Goal: Task Accomplishment & Management: Manage account settings

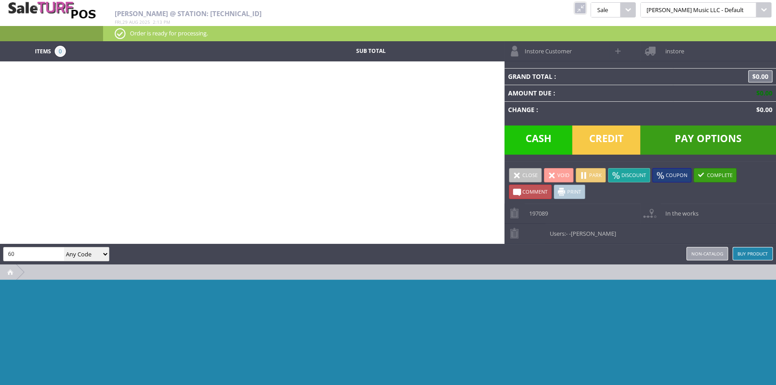
click at [586, 7] on link at bounding box center [580, 8] width 12 height 12
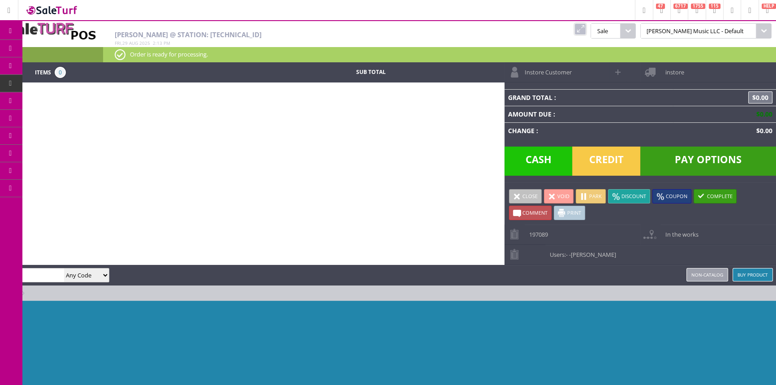
click at [78, 48] on span "Products" at bounding box center [65, 48] width 24 height 8
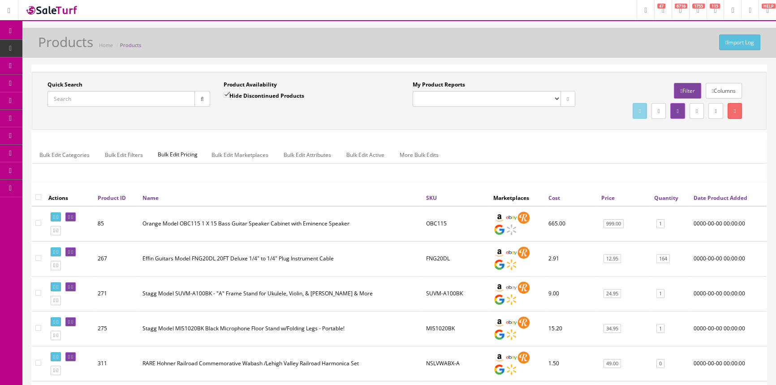
click at [169, 100] on input "Quick Search" at bounding box center [121, 99] width 147 height 16
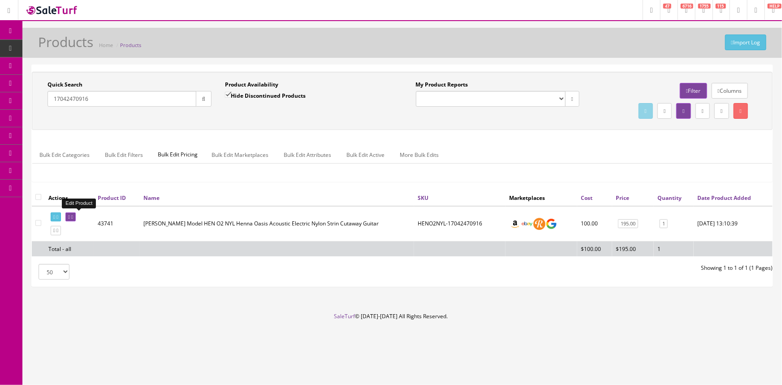
type input "17042470916"
click at [70, 216] on icon at bounding box center [69, 217] width 2 height 5
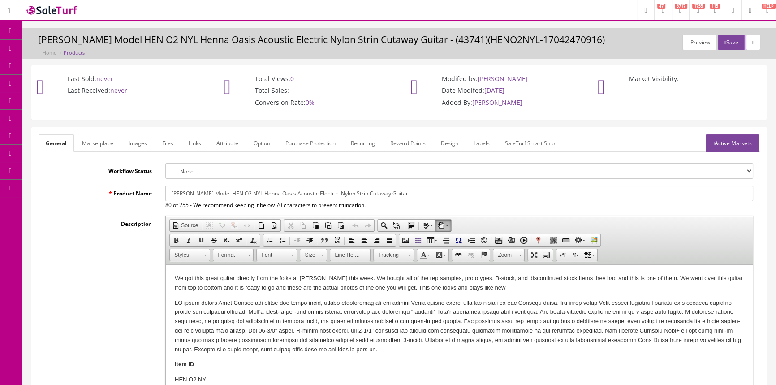
click at [484, 143] on link "Labels" at bounding box center [481, 142] width 30 height 17
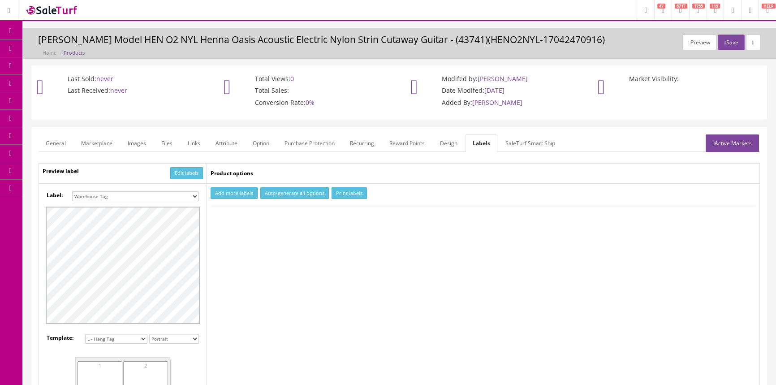
click at [151, 195] on select "Small Label 2 x 1 Label Shoe label 100 barcodes Dymo Label 2 X 1 Sticker Labels…" at bounding box center [135, 196] width 127 height 10
select select "16"
click at [72, 191] on select "Small Label 2 x 1 Label Shoe label 100 barcodes Dymo Label 2 X 1 Sticker Labels…" at bounding box center [135, 196] width 127 height 10
click at [246, 194] on button "Add more labels" at bounding box center [234, 193] width 47 height 12
drag, startPoint x: 249, startPoint y: 217, endPoint x: 258, endPoint y: 215, distance: 9.4
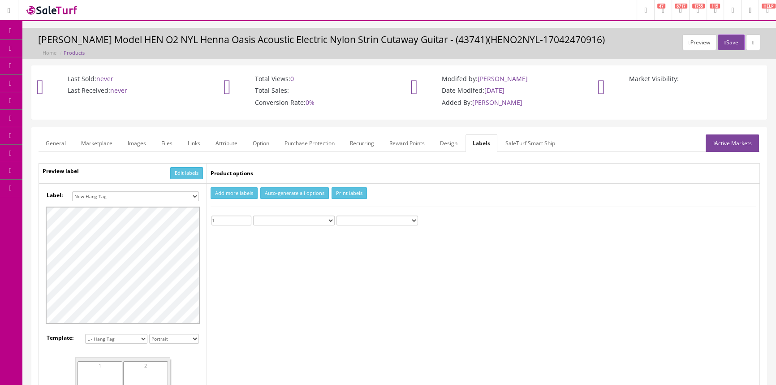
type input "1"
click at [248, 217] on input "1" at bounding box center [232, 221] width 40 height 10
click at [346, 194] on button "Print labels" at bounding box center [349, 193] width 35 height 12
click at [65, 44] on span "Products" at bounding box center [64, 48] width 22 height 8
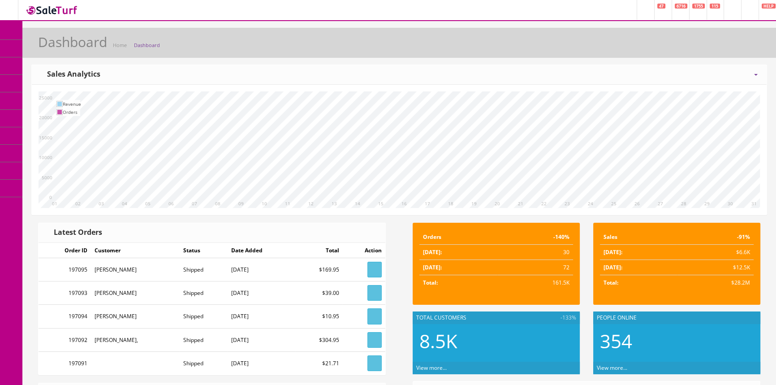
click at [96, 45] on link "Products" at bounding box center [69, 48] width 94 height 17
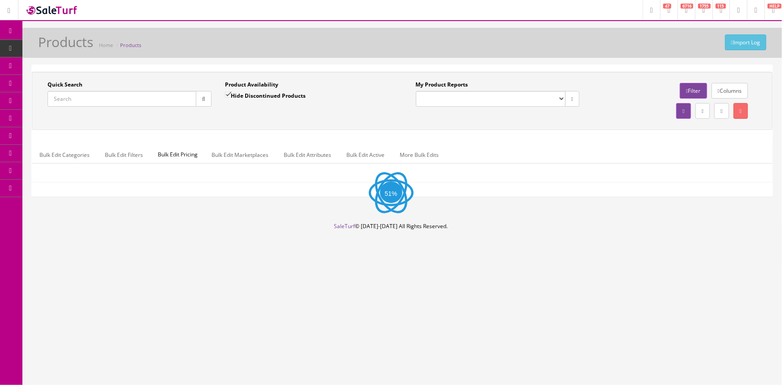
click at [99, 93] on input "Quick Search" at bounding box center [122, 99] width 149 height 16
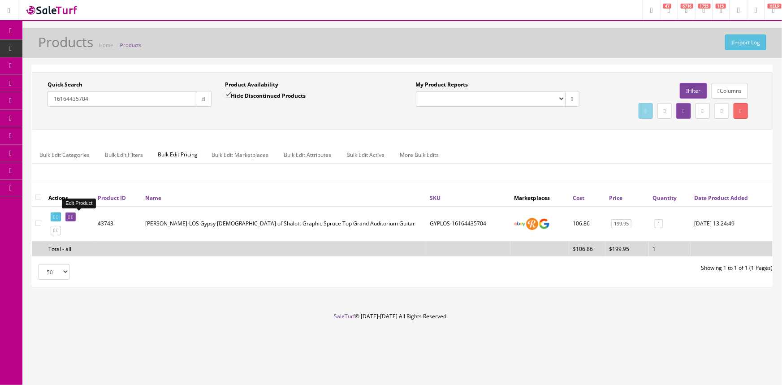
type input "16164435704"
click at [70, 216] on icon at bounding box center [69, 217] width 2 height 5
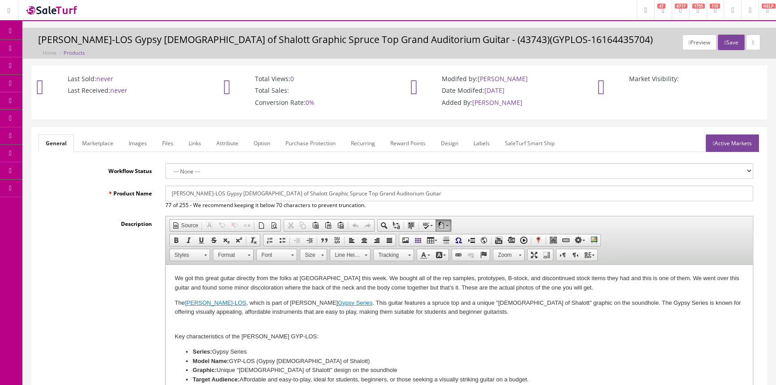
click at [475, 140] on link "Labels" at bounding box center [481, 142] width 30 height 17
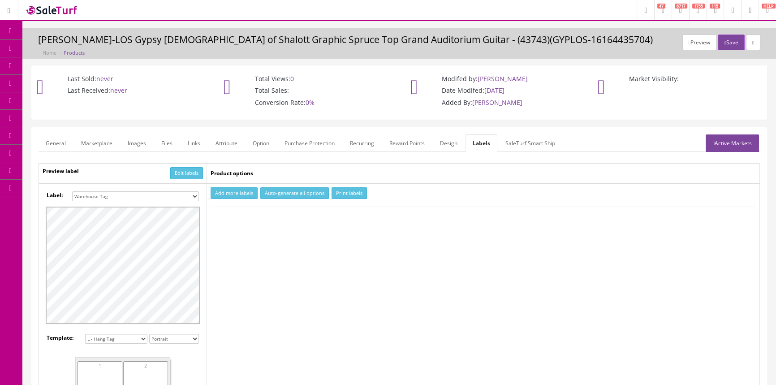
click at [175, 195] on select "Small Label 2 x 1 Label Shoe label 100 barcodes Dymo Label 2 X 1 Sticker Labels…" at bounding box center [135, 196] width 127 height 10
select select "16"
click at [72, 191] on select "Small Label 2 x 1 Label Shoe label 100 barcodes Dymo Label 2 X 1 Sticker Labels…" at bounding box center [135, 196] width 127 height 10
click at [225, 194] on button "Add more labels" at bounding box center [234, 193] width 47 height 12
type input "1"
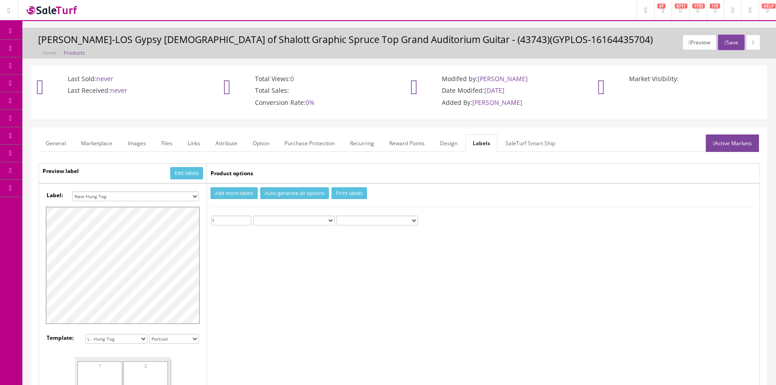
click at [245, 219] on input "1" at bounding box center [232, 221] width 40 height 10
click at [353, 196] on button "Print labels" at bounding box center [349, 193] width 35 height 12
click at [68, 48] on span "Products" at bounding box center [64, 48] width 22 height 8
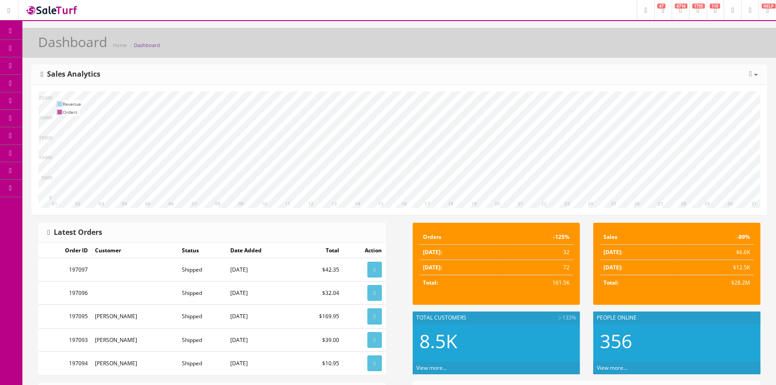
click at [65, 48] on span "Products" at bounding box center [64, 48] width 22 height 8
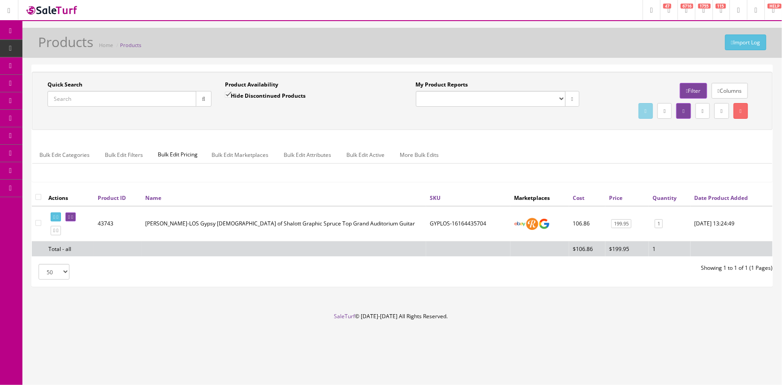
click at [168, 97] on input "Quick Search" at bounding box center [122, 99] width 149 height 16
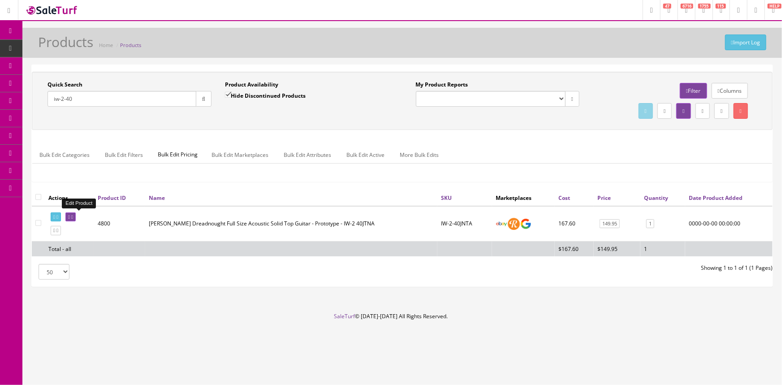
type input "iw-2-40"
click at [70, 215] on icon at bounding box center [69, 217] width 2 height 5
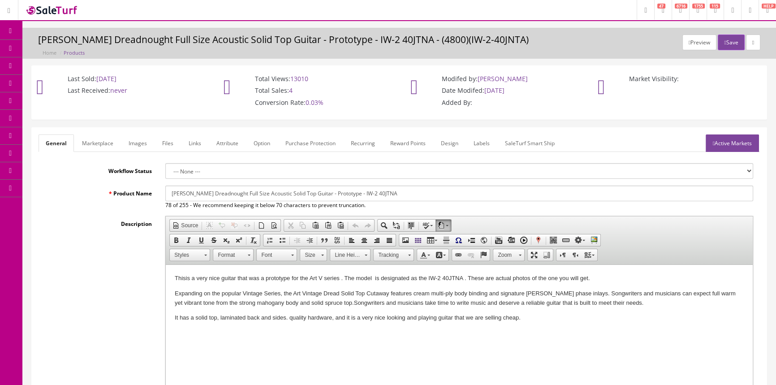
click at [482, 144] on link "Labels" at bounding box center [481, 142] width 30 height 17
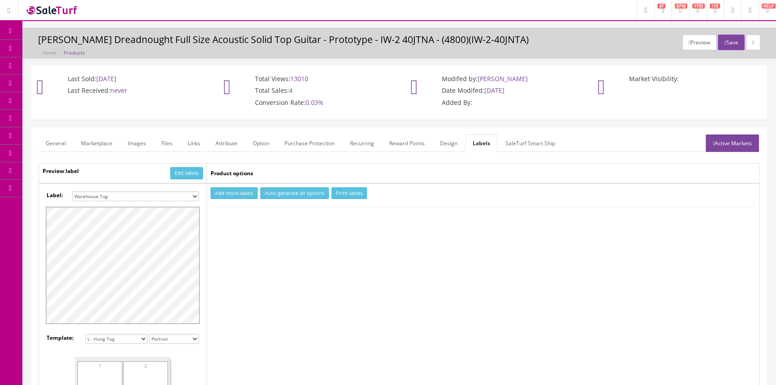
click at [196, 195] on select "Small Label 2 x 1 Label Shoe label 100 barcodes Dymo Label 2 X 1 Sticker Labels…" at bounding box center [135, 196] width 127 height 10
select select "16"
click at [72, 191] on select "Small Label 2 x 1 Label Shoe label 100 barcodes Dymo Label 2 X 1 Sticker Labels…" at bounding box center [135, 196] width 127 height 10
click at [224, 195] on button "Add more labels" at bounding box center [234, 193] width 47 height 12
type input "1"
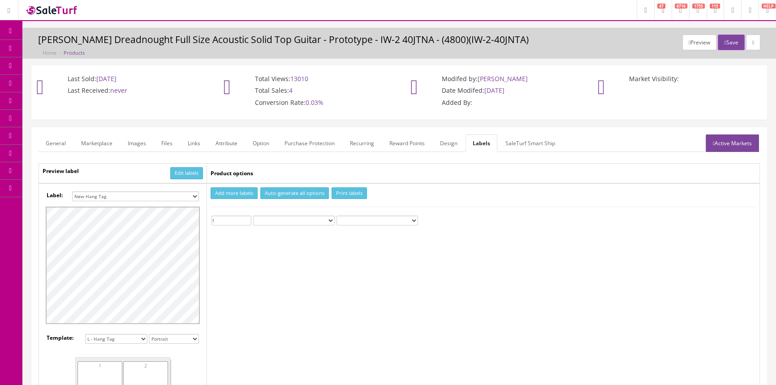
click at [247, 219] on input "1" at bounding box center [232, 221] width 40 height 10
click at [351, 194] on button "Print labels" at bounding box center [349, 193] width 35 height 12
click at [65, 47] on span "Products" at bounding box center [64, 48] width 22 height 8
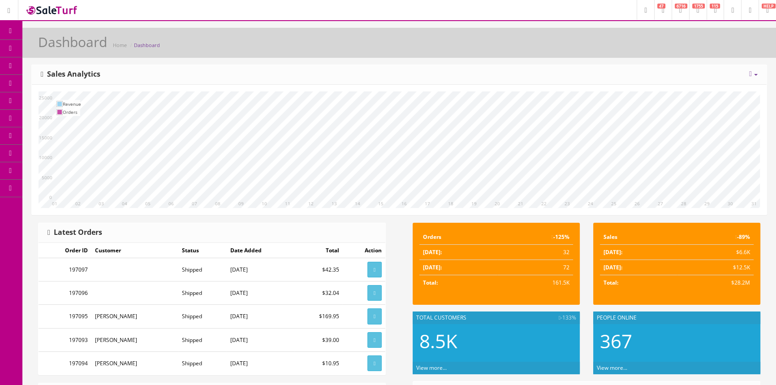
click at [59, 48] on span "Products" at bounding box center [64, 48] width 22 height 8
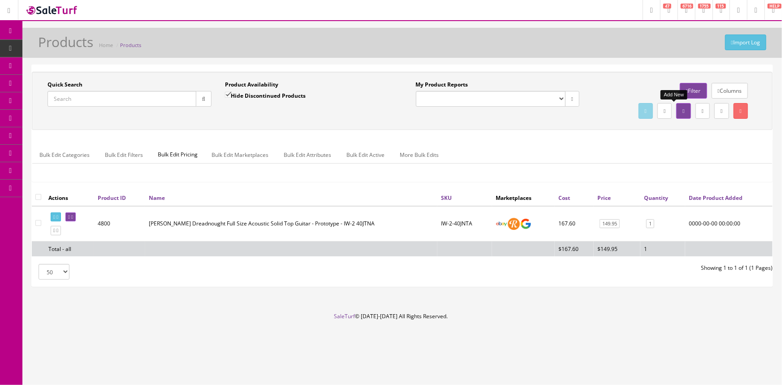
click at [676, 108] on link at bounding box center [683, 111] width 14 height 16
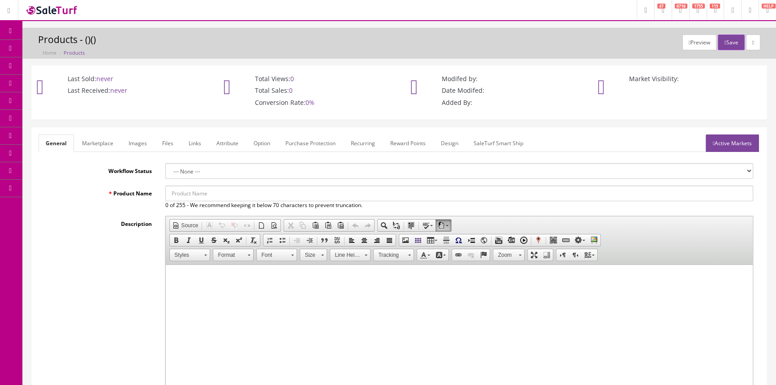
click at [194, 191] on input "Product Name" at bounding box center [459, 194] width 588 height 16
type input "f"
type input "FIRST ACT PRACTICE AMP-USED"
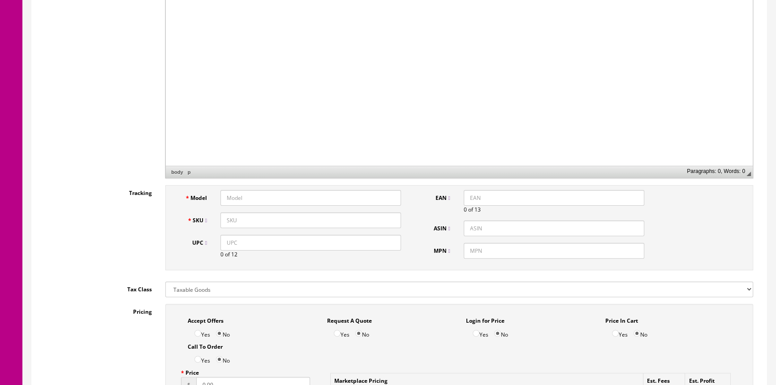
scroll to position [285, 0]
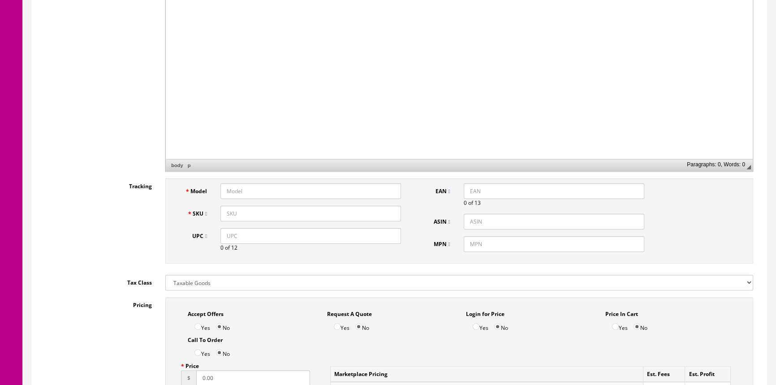
click at [296, 196] on input "Model" at bounding box center [310, 191] width 181 height 16
type input "practiceamp"
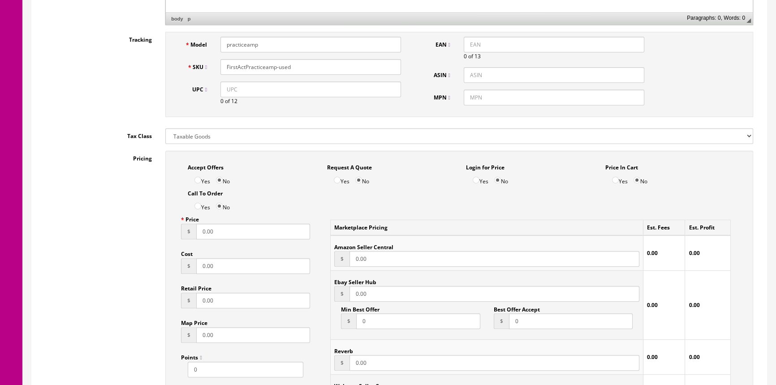
scroll to position [448, 0]
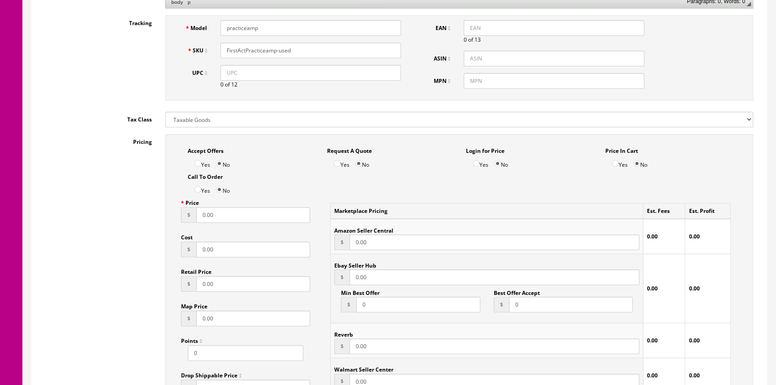
type input "FirstActPracticeamp-used"
click at [229, 216] on input "0.00" at bounding box center [253, 215] width 114 height 16
type input "0"
type input "19.99"
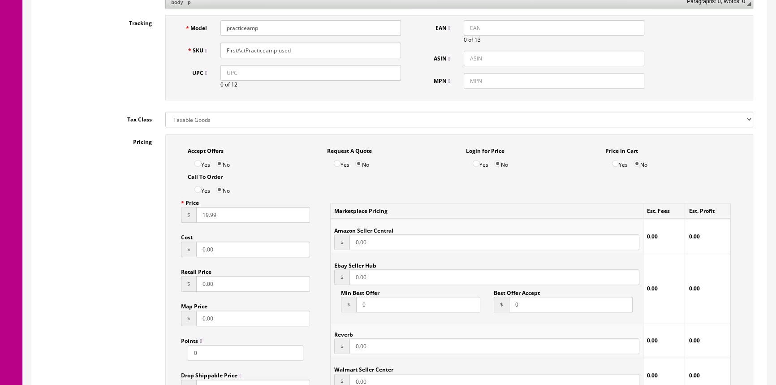
type input "19.99"
click at [216, 249] on input "0.00" at bounding box center [253, 250] width 114 height 16
type input "0"
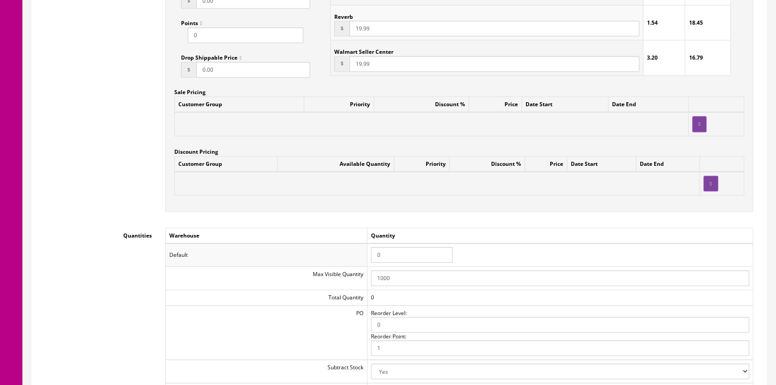
scroll to position [774, 0]
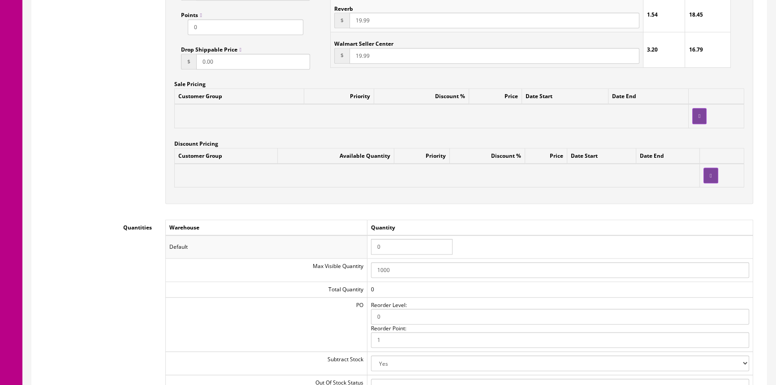
type input "5.00"
click at [405, 248] on input "0" at bounding box center [412, 247] width 82 height 16
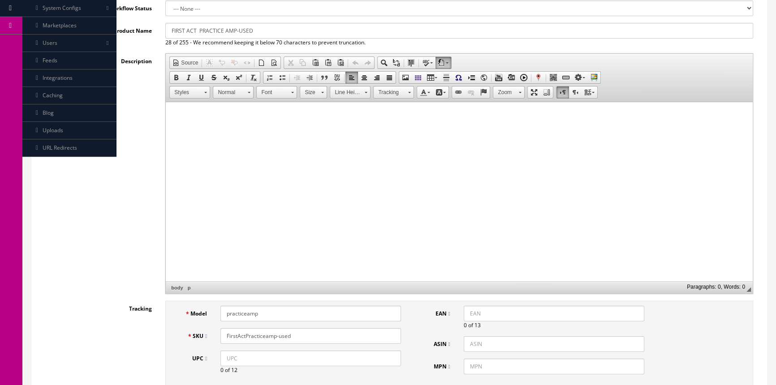
scroll to position [0, 0]
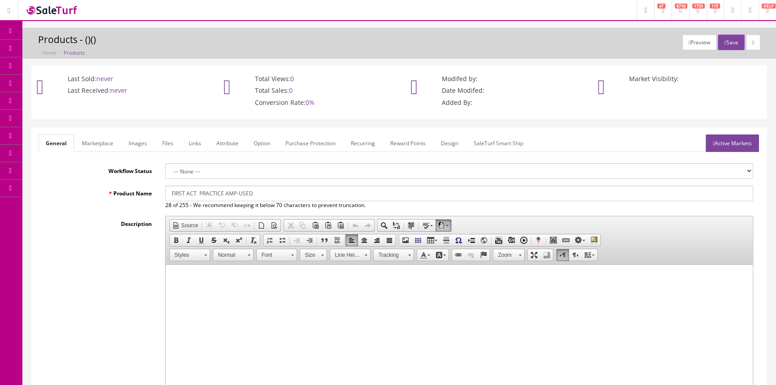
type input "1"
drag, startPoint x: 171, startPoint y: 193, endPoint x: 256, endPoint y: 193, distance: 85.6
click at [256, 193] on input "FIRST ACT PRACTICE AMP-USED" at bounding box center [459, 194] width 588 height 16
click at [106, 140] on link "Marketplace" at bounding box center [98, 142] width 46 height 17
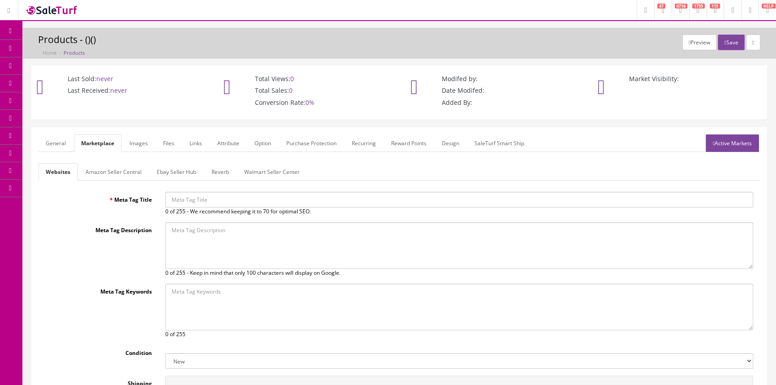
click at [183, 199] on input "Meta Tag Title" at bounding box center [459, 200] width 588 height 16
paste input "FIRST ACT PRACTICE AMP-USED"
type input "FIRST ACT PRACTICE AMP-USED"
click at [729, 42] on button "Save" at bounding box center [731, 43] width 26 height 16
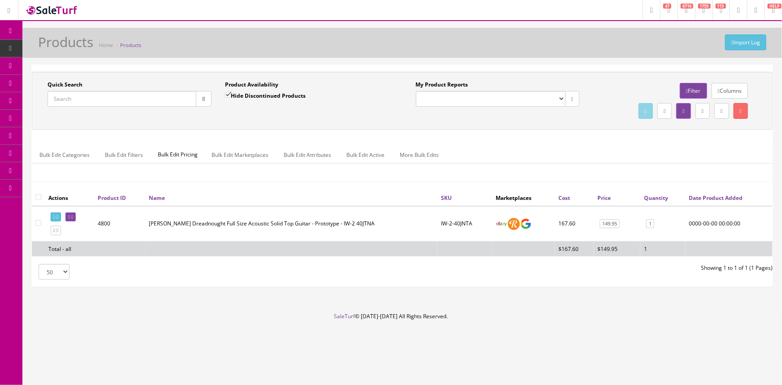
click at [52, 99] on input "Quick Search" at bounding box center [122, 99] width 149 height 16
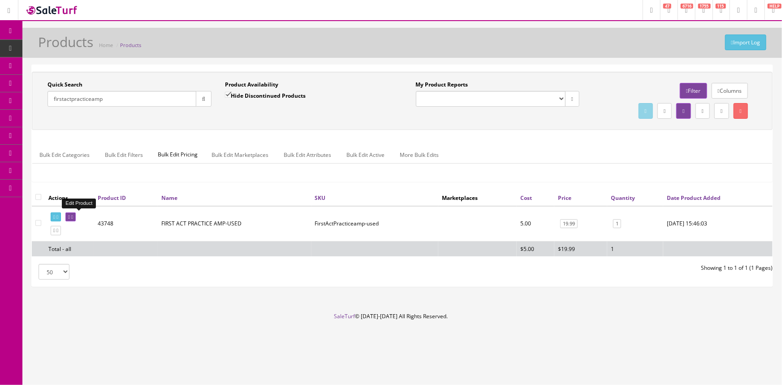
type input "firstactpracticeamp"
click at [70, 216] on icon at bounding box center [69, 217] width 2 height 5
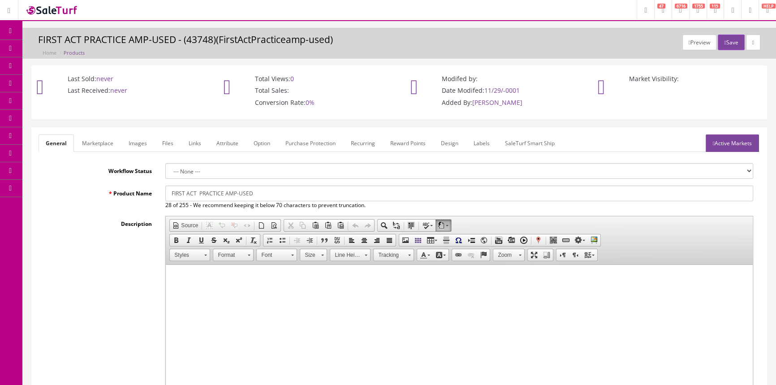
click at [481, 141] on link "Labels" at bounding box center [481, 142] width 30 height 17
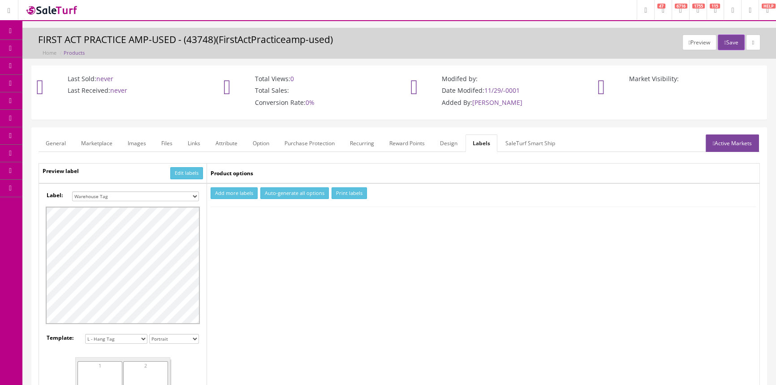
click at [189, 196] on select "Small Label 2 x 1 Label Shoe label 100 barcodes Dymo Label 2 X 1 Sticker Labels…" at bounding box center [135, 196] width 127 height 10
select select "16"
click at [72, 191] on select "Small Label 2 x 1 Label Shoe label 100 barcodes Dymo Label 2 X 1 Sticker Labels…" at bounding box center [135, 196] width 127 height 10
click at [233, 196] on button "Add more labels" at bounding box center [234, 193] width 47 height 12
type input "1"
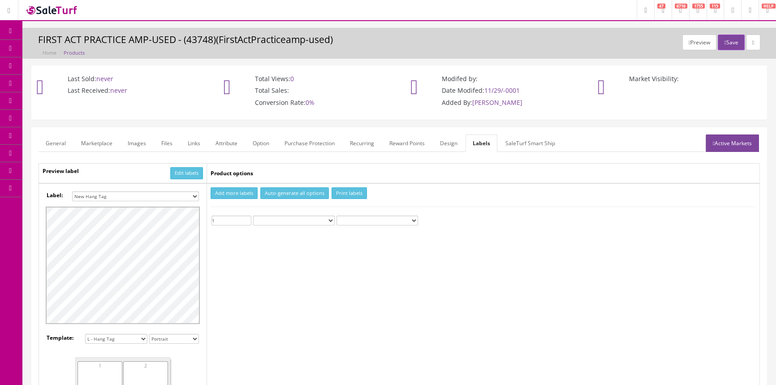
click at [248, 217] on input "1" at bounding box center [232, 221] width 40 height 10
click at [358, 191] on button "Print labels" at bounding box center [349, 193] width 35 height 12
click at [68, 49] on span "Products" at bounding box center [64, 48] width 22 height 8
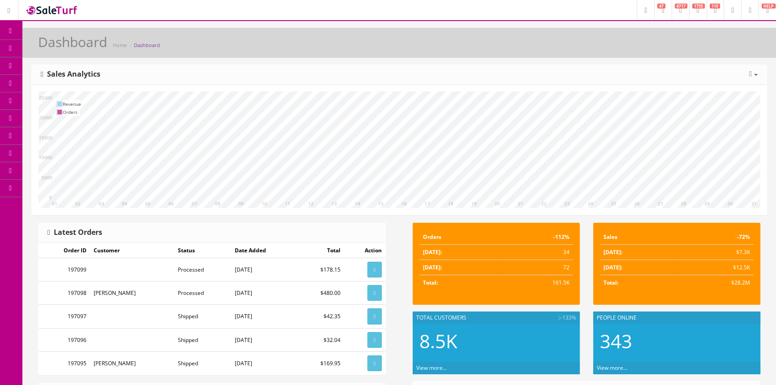
click at [70, 49] on span "Products" at bounding box center [64, 48] width 22 height 8
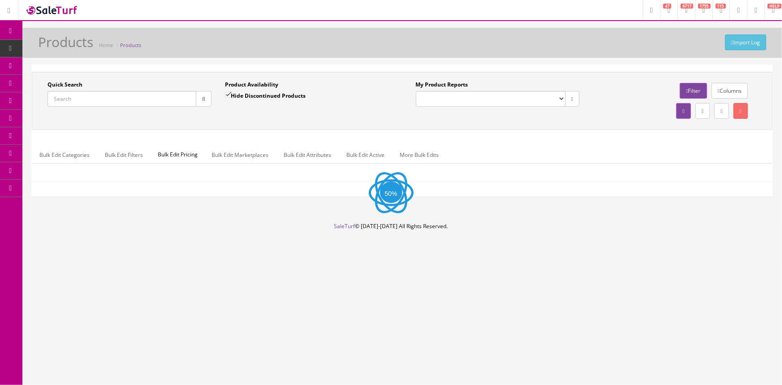
click at [101, 100] on input "Quick Search" at bounding box center [122, 99] width 149 height 16
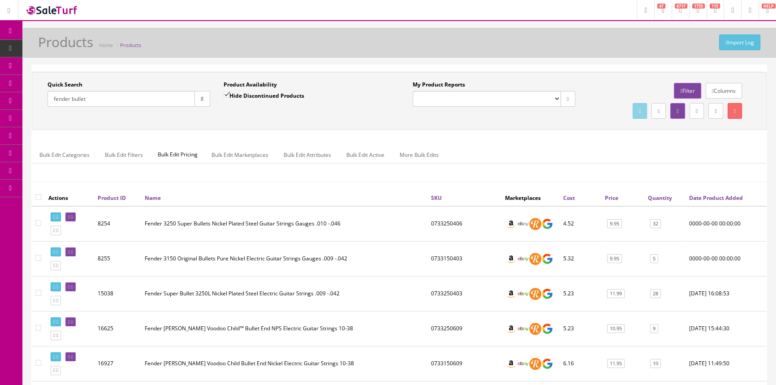
click at [658, 195] on link "Quantity" at bounding box center [660, 198] width 24 height 8
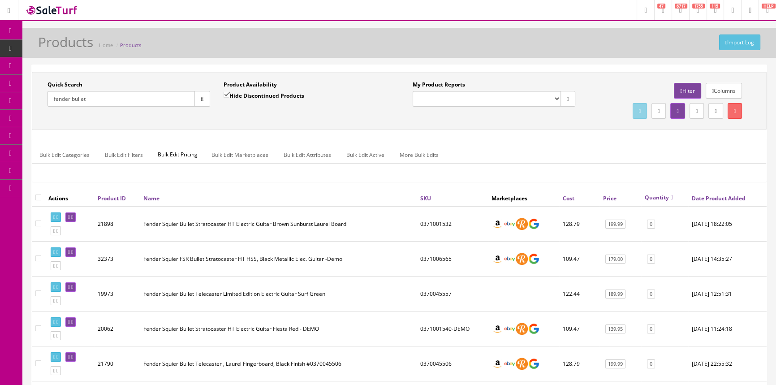
click at [659, 195] on link "Quantity" at bounding box center [659, 198] width 28 height 8
drag, startPoint x: 91, startPoint y: 103, endPoint x: 49, endPoint y: 108, distance: 42.0
click at [49, 108] on div "Quick Search fender bullet Date From" at bounding box center [129, 97] width 176 height 33
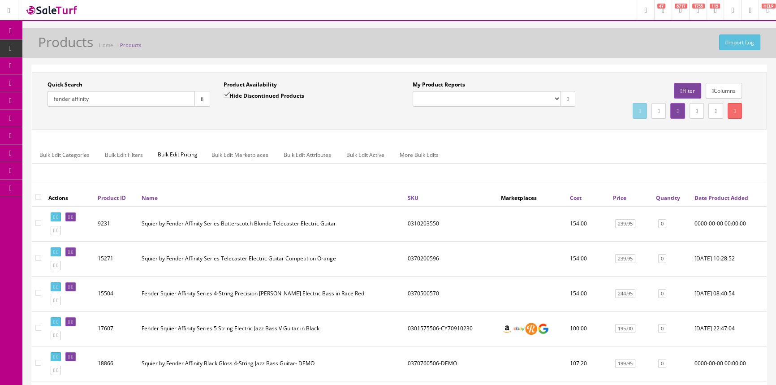
click at [658, 199] on link "Quantity" at bounding box center [668, 198] width 24 height 8
click at [658, 199] on link "Quantity" at bounding box center [664, 198] width 28 height 8
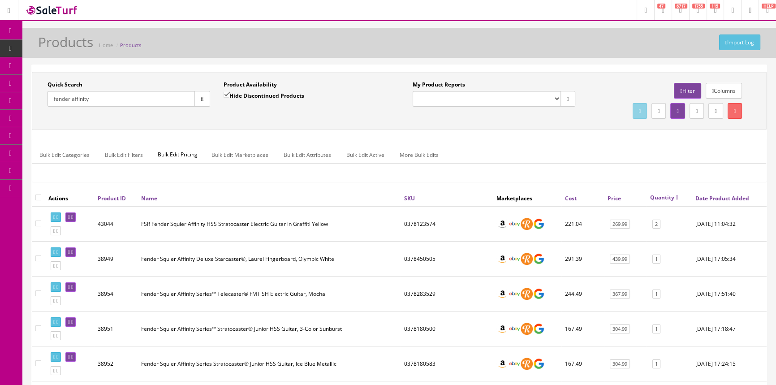
drag, startPoint x: 121, startPoint y: 99, endPoint x: 43, endPoint y: 110, distance: 78.8
click at [43, 110] on div "Quick Search fender affinity Date From" at bounding box center [129, 97] width 176 height 33
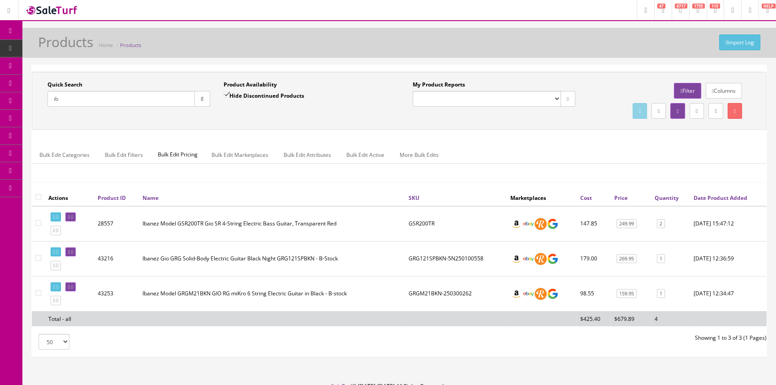
type input "i"
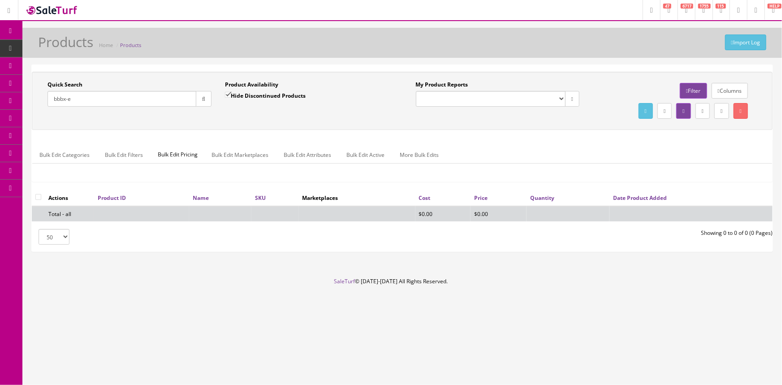
type input "bbbx-e"
click at [229, 94] on input "Hide Discontinued Products" at bounding box center [228, 95] width 6 height 6
checkbox input "false"
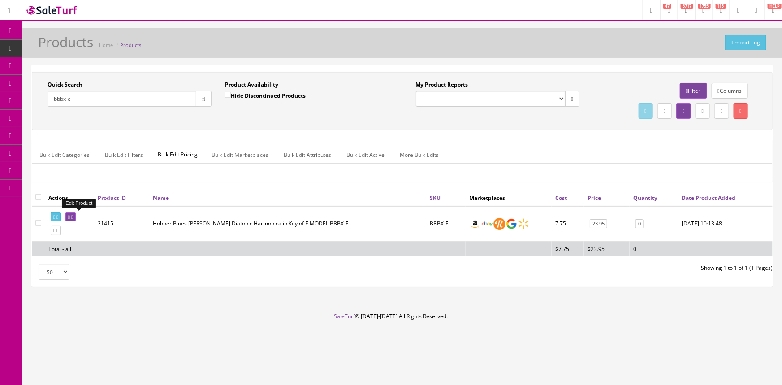
click at [76, 216] on link at bounding box center [70, 216] width 10 height 9
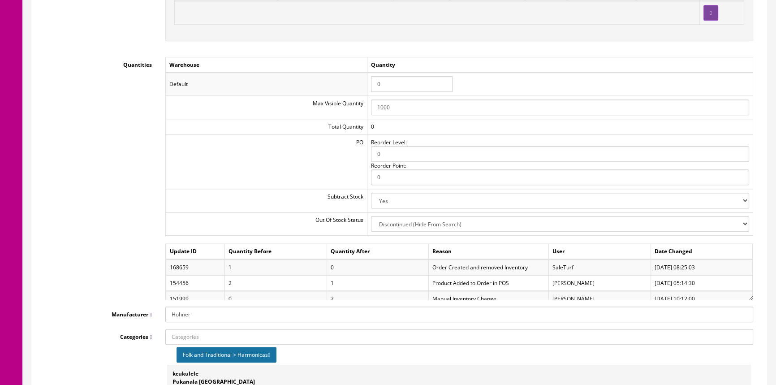
scroll to position [977, 0]
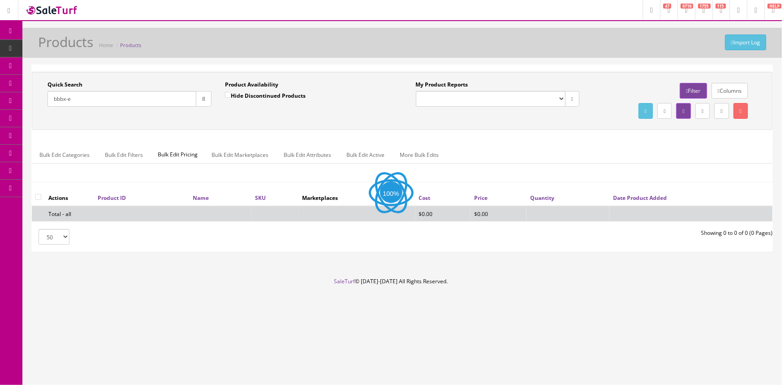
click at [96, 99] on input "bbbx-e" at bounding box center [122, 99] width 149 height 16
type input "b"
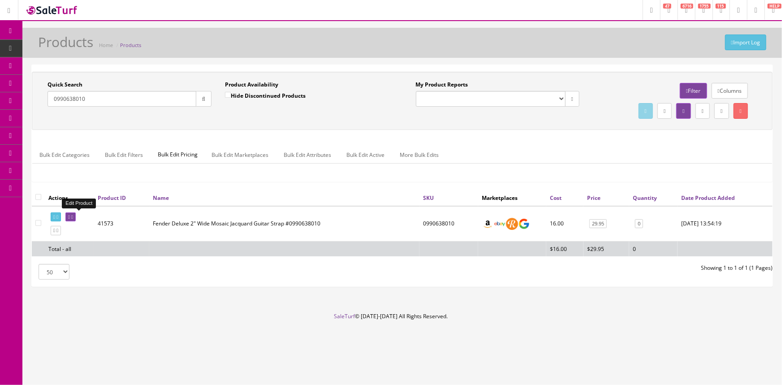
type input "0990638010"
click at [76, 219] on link at bounding box center [70, 216] width 10 height 9
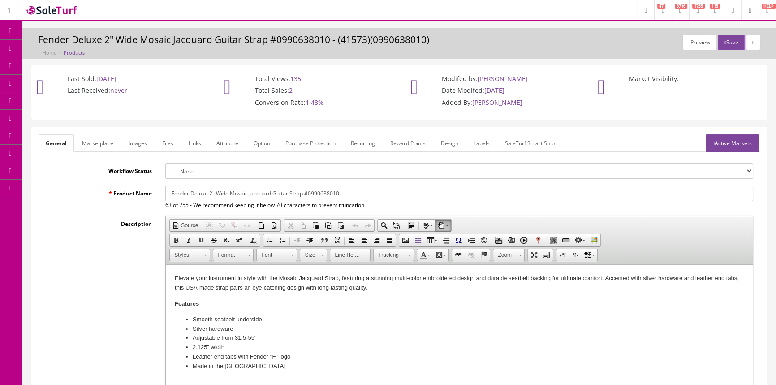
click at [131, 148] on link "Images" at bounding box center [137, 142] width 33 height 17
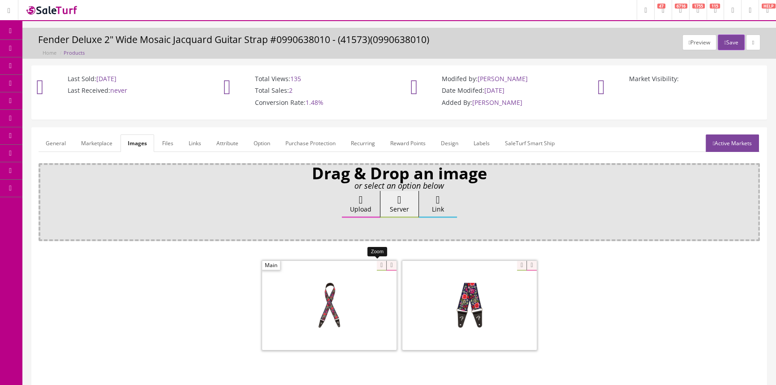
click at [372, 264] on div at bounding box center [329, 305] width 134 height 90
click at [57, 43] on link "Products" at bounding box center [69, 48] width 94 height 17
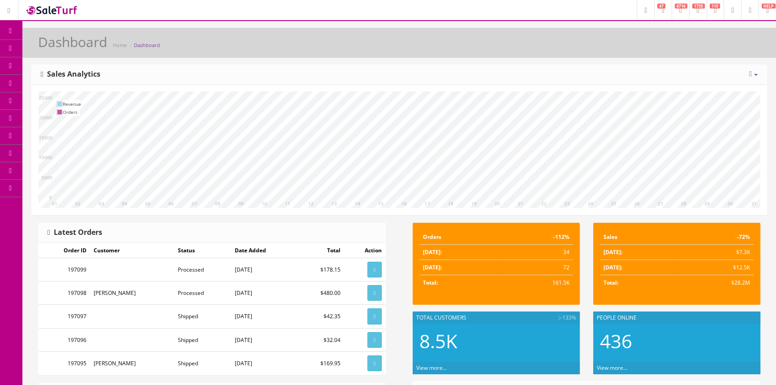
click at [73, 46] on span "Products" at bounding box center [64, 48] width 22 height 8
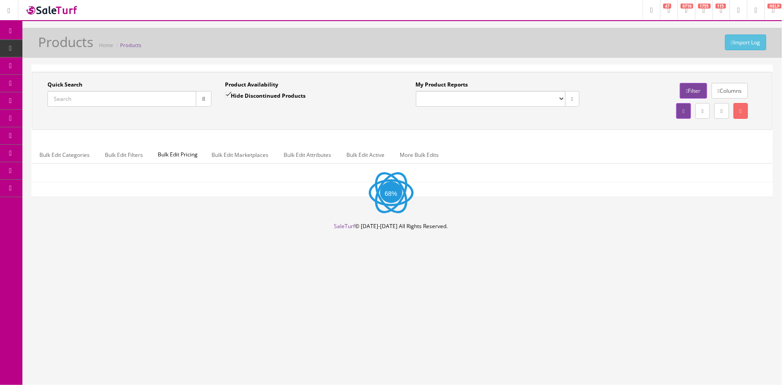
drag, startPoint x: 107, startPoint y: 99, endPoint x: 121, endPoint y: 100, distance: 14.0
click at [108, 99] on input "Quick Search" at bounding box center [122, 99] width 149 height 16
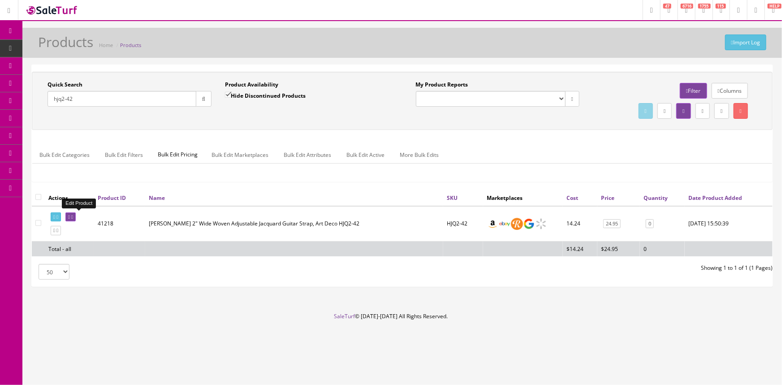
type input "hjq2-42"
click at [70, 216] on icon at bounding box center [69, 217] width 2 height 5
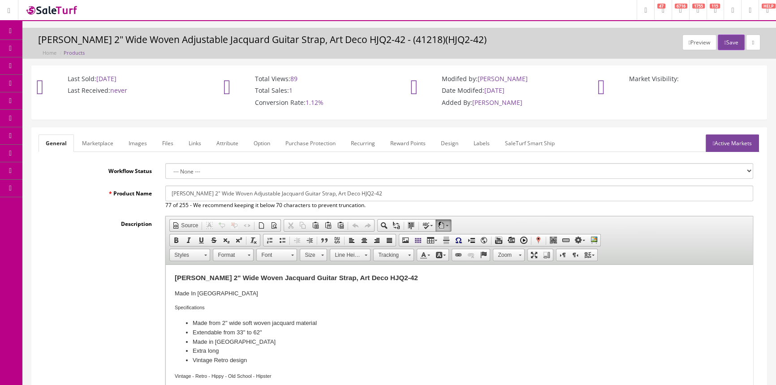
click at [136, 142] on link "Images" at bounding box center [137, 142] width 33 height 17
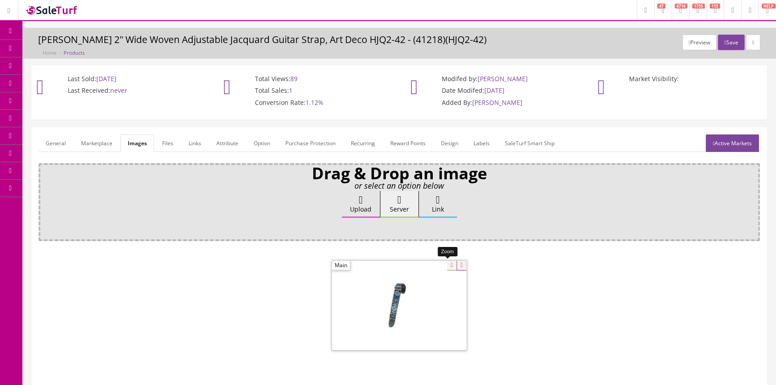
click at [444, 263] on div at bounding box center [399, 305] width 134 height 90
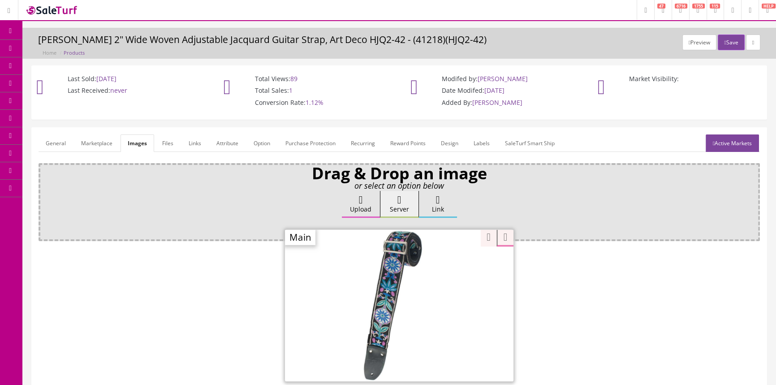
click at [56, 137] on link "General" at bounding box center [56, 142] width 35 height 17
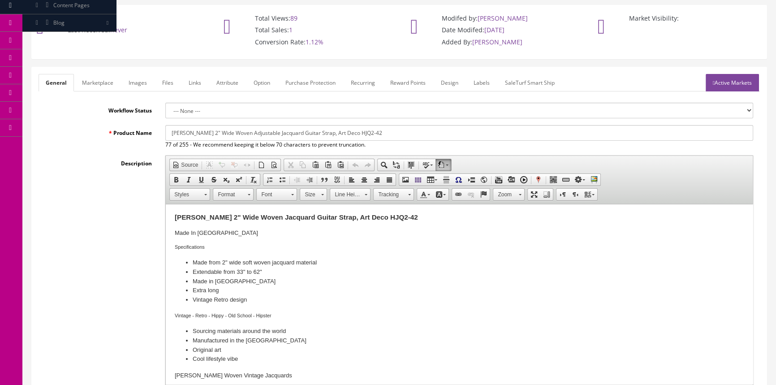
scroll to position [40, 0]
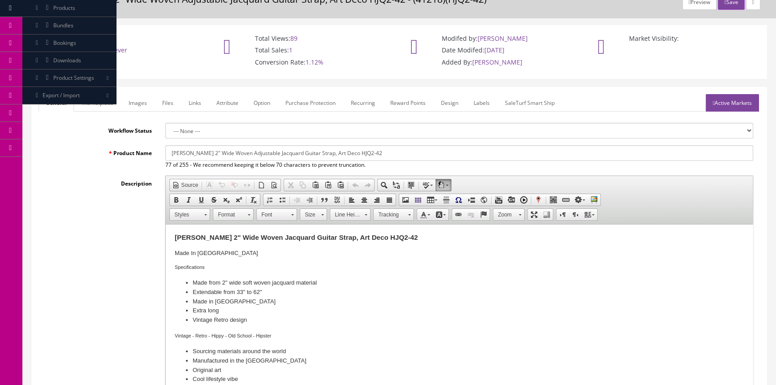
click at [137, 98] on link "Images" at bounding box center [137, 102] width 33 height 17
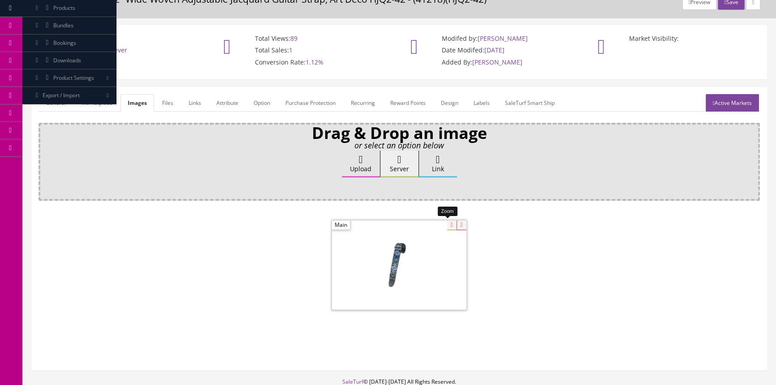
click at [445, 224] on div at bounding box center [399, 265] width 134 height 90
click at [272, 181] on div "Ok" at bounding box center [399, 187] width 709 height 13
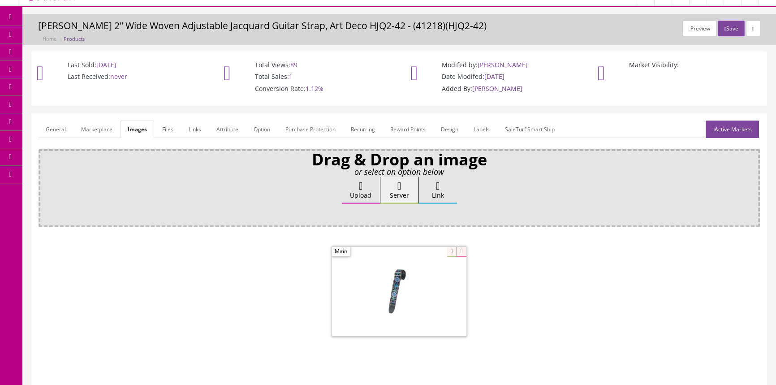
scroll to position [0, 0]
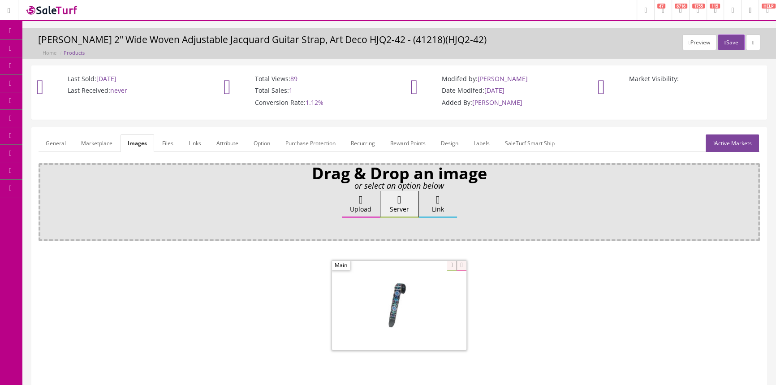
click at [45, 45] on link "Products" at bounding box center [69, 48] width 94 height 17
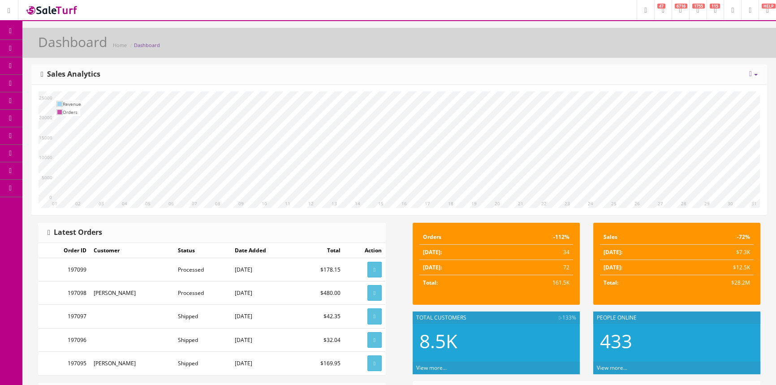
click at [65, 50] on span "Products" at bounding box center [64, 48] width 22 height 8
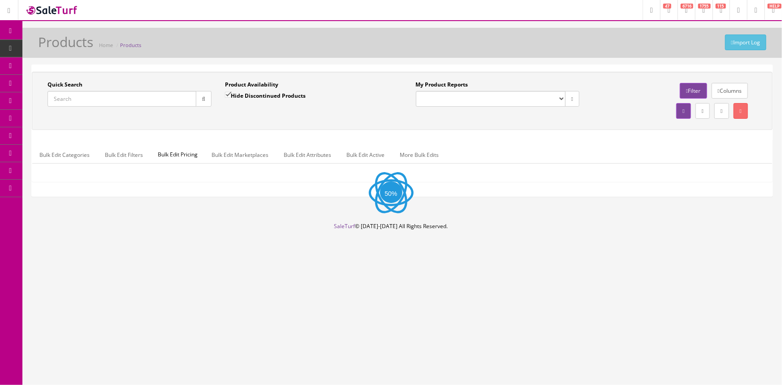
click at [133, 96] on input "Quick Search" at bounding box center [122, 99] width 149 height 16
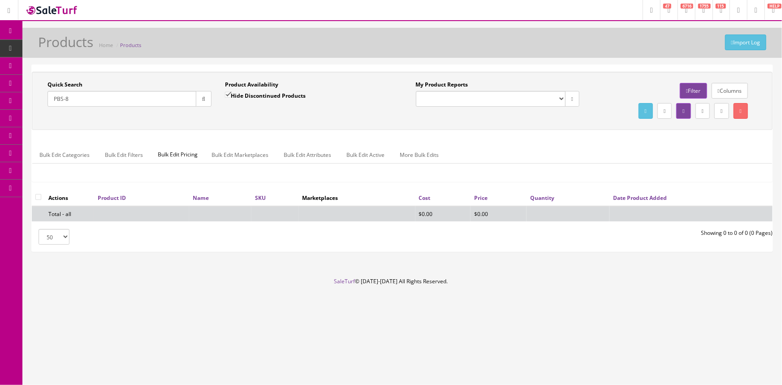
type input "PBS-8"
click at [238, 94] on label "Hide Discontinued Products" at bounding box center [265, 95] width 81 height 9
click at [231, 94] on input "Hide Discontinued Products" at bounding box center [228, 95] width 6 height 6
checkbox input "false"
click at [243, 121] on div "Quick Search PBS-8 Date From Product Availability Hide Discontinued Products Da…" at bounding box center [402, 101] width 741 height 58
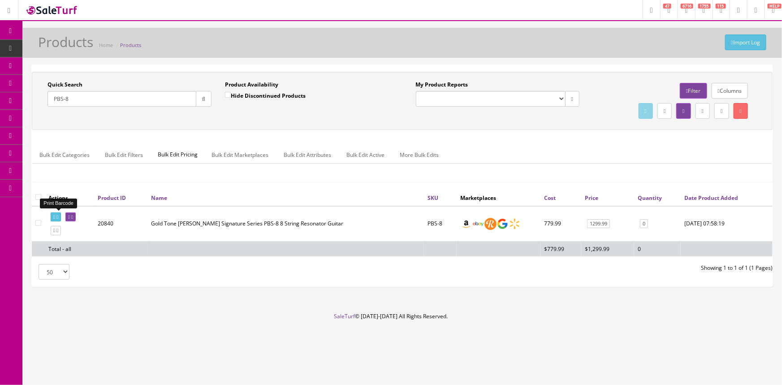
click at [61, 217] on link at bounding box center [56, 216] width 10 height 9
click at [83, 84] on span "POS Console" at bounding box center [69, 83] width 32 height 8
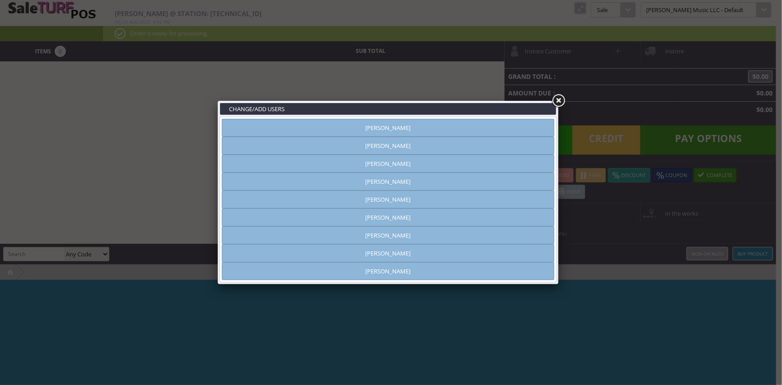
type input "[PERSON_NAME]"
click at [376, 125] on link "[PERSON_NAME]" at bounding box center [388, 128] width 333 height 18
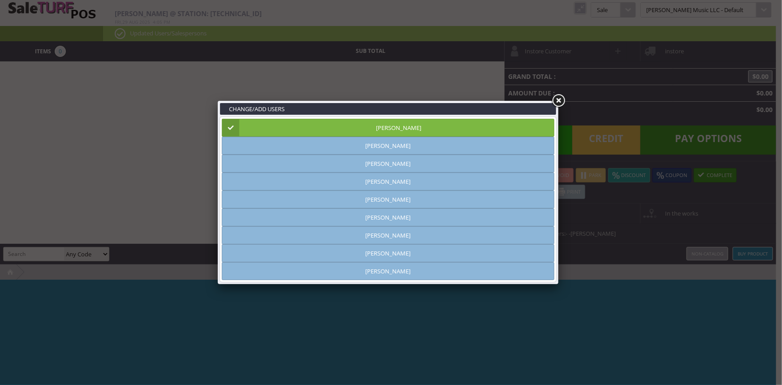
click at [558, 99] on link at bounding box center [558, 101] width 16 height 16
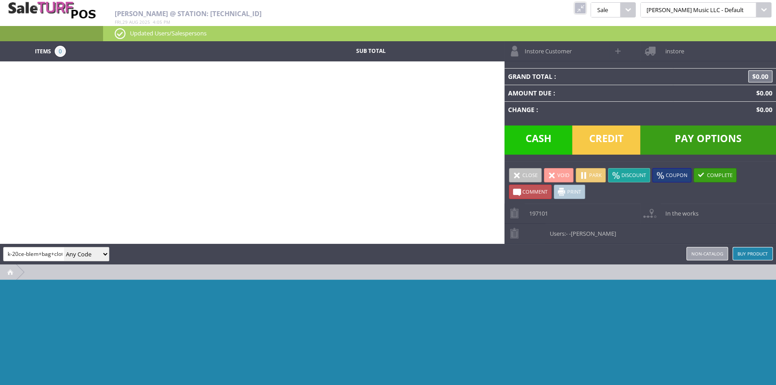
scroll to position [0, 6]
type input "ck-20ce-blem+bag+cloth"
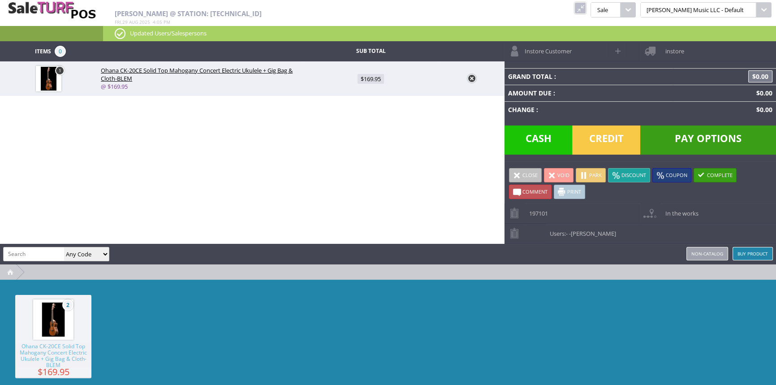
scroll to position [0, 0]
type input "885978397297"
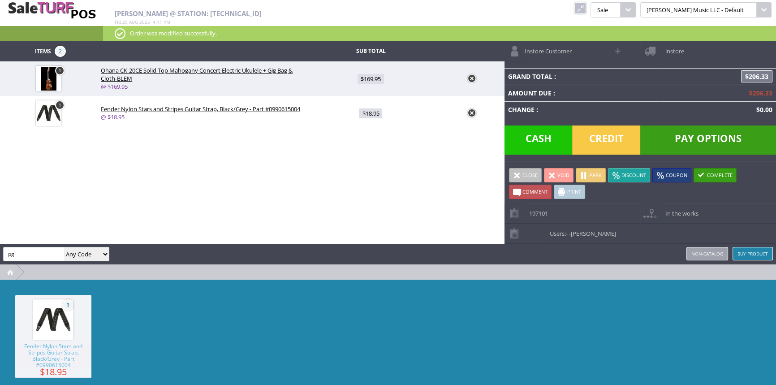
type input "p"
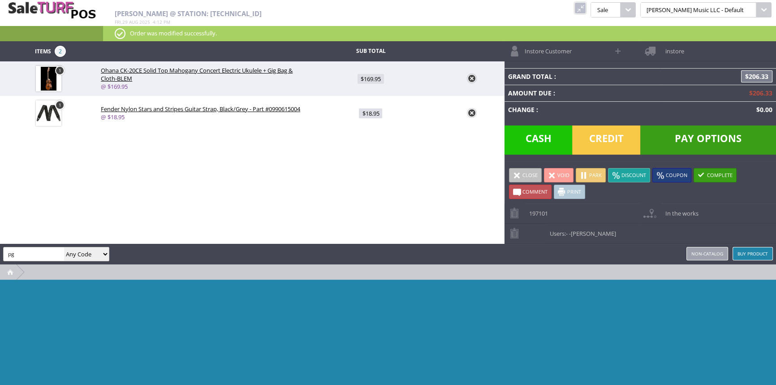
type input "p"
type input "lmp-pk1"
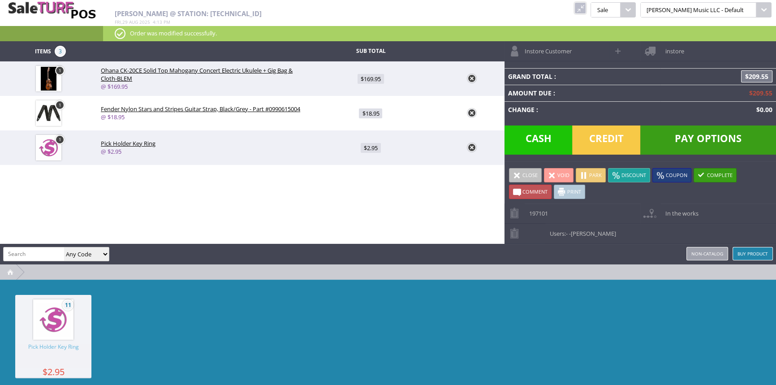
click at [586, 5] on link at bounding box center [580, 8] width 12 height 12
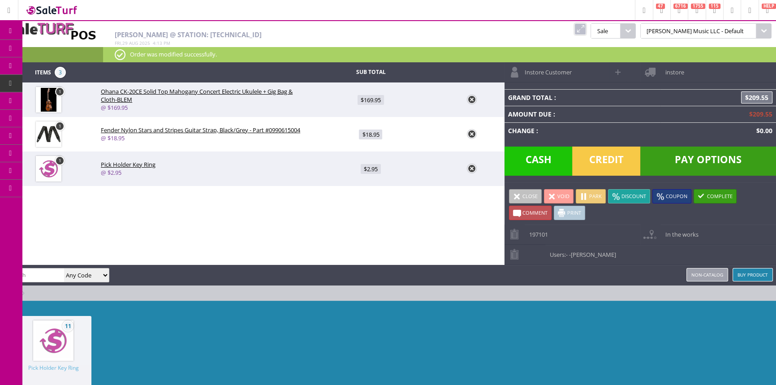
click at [586, 29] on link at bounding box center [580, 29] width 12 height 12
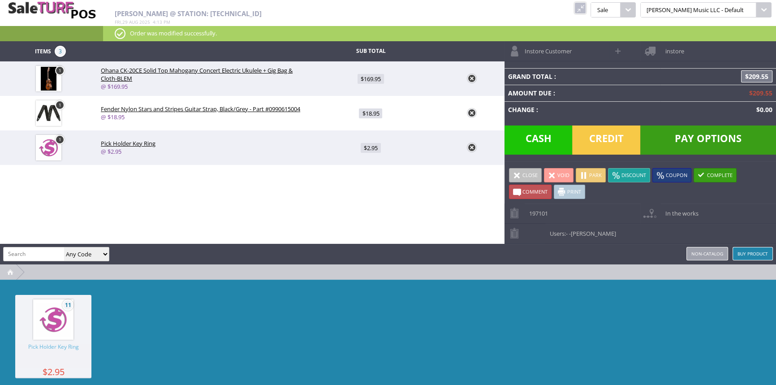
paste input "PG-662-LM-storeonly"
type input "PG-662-LM-storeonly"
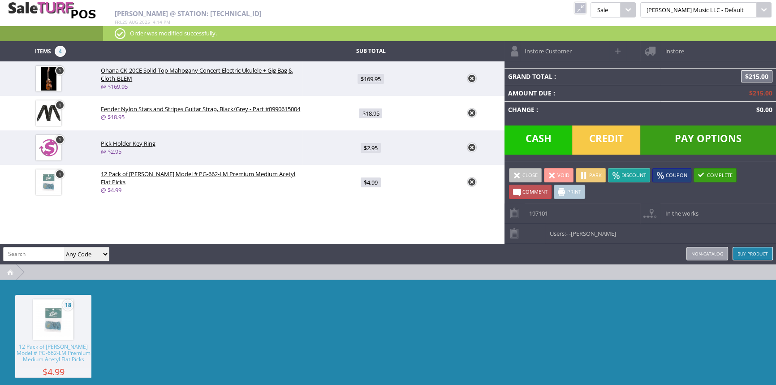
click at [719, 133] on span "Pay Options" at bounding box center [708, 139] width 136 height 29
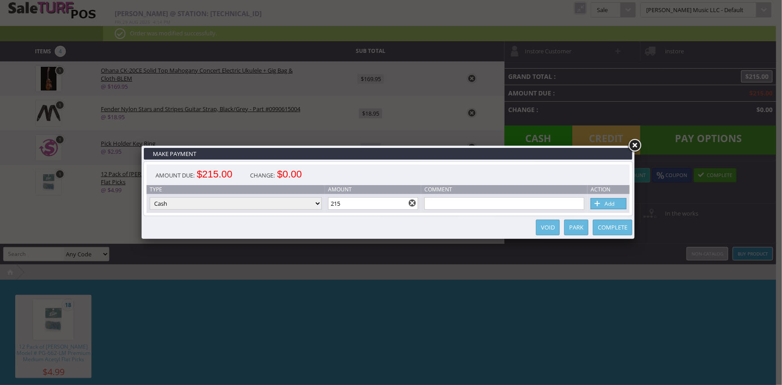
click at [599, 202] on span at bounding box center [597, 204] width 9 height 10
type input "0"
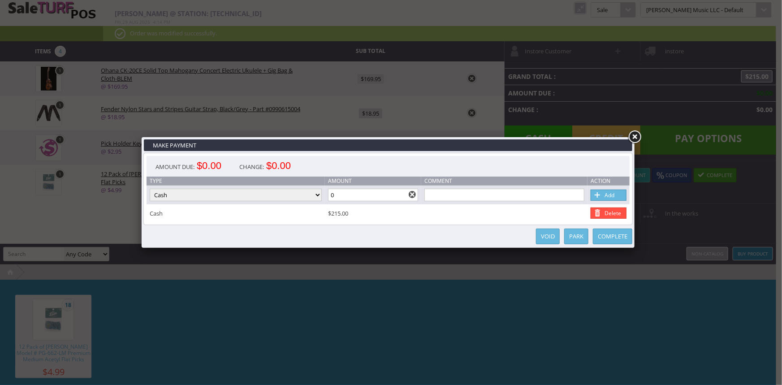
click at [617, 238] on link "Complete" at bounding box center [612, 237] width 39 height 16
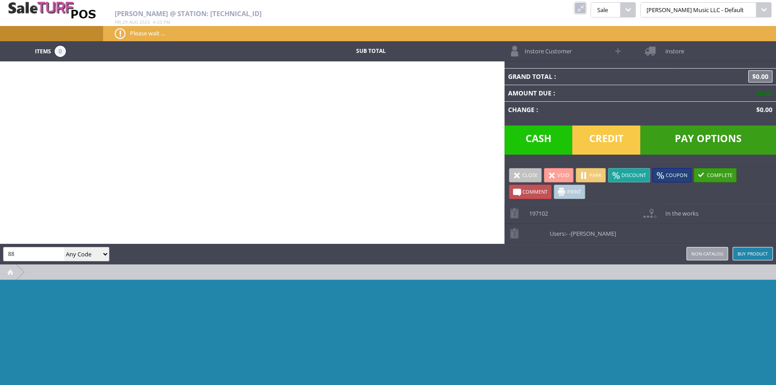
type input "8"
click at [586, 9] on link at bounding box center [580, 8] width 12 height 12
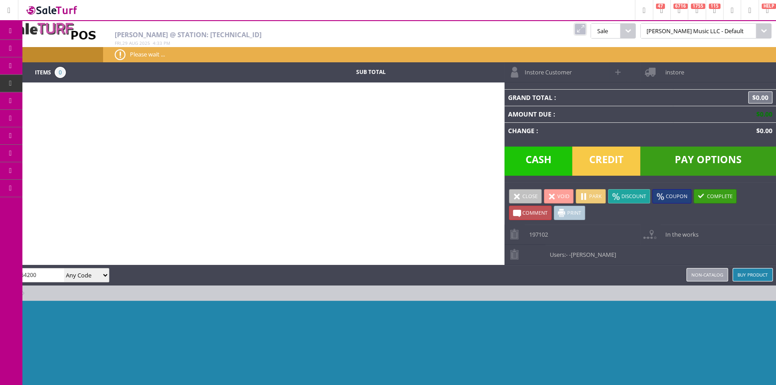
click at [47, 274] on input "099064200" at bounding box center [34, 274] width 60 height 13
type input "0990642003"
click at [586, 30] on link at bounding box center [580, 29] width 12 height 12
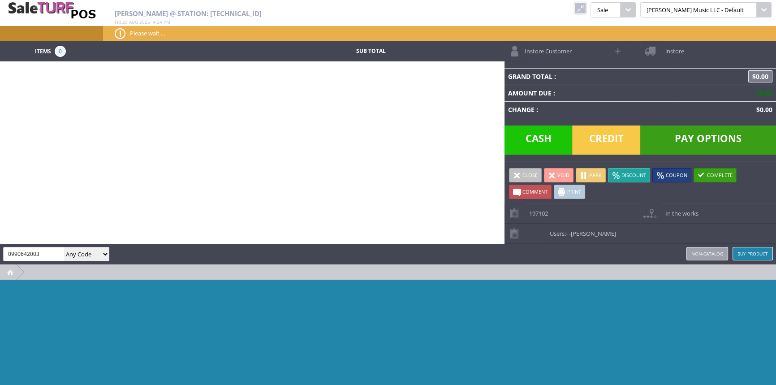
click at [49, 255] on input "0990642003" at bounding box center [34, 253] width 60 height 13
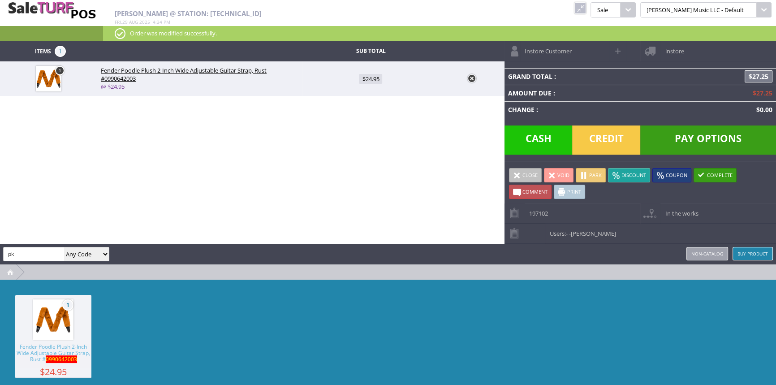
type input "p"
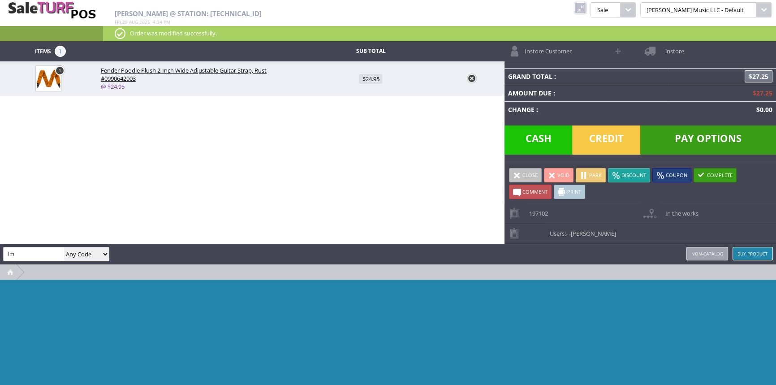
type input "l"
type input "pk-1"
type input "lmp-pk1"
type input "black mountain"
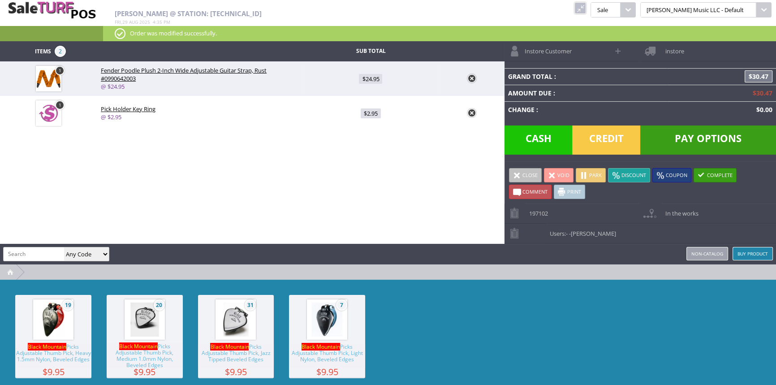
click at [70, 326] on img at bounding box center [53, 319] width 34 height 34
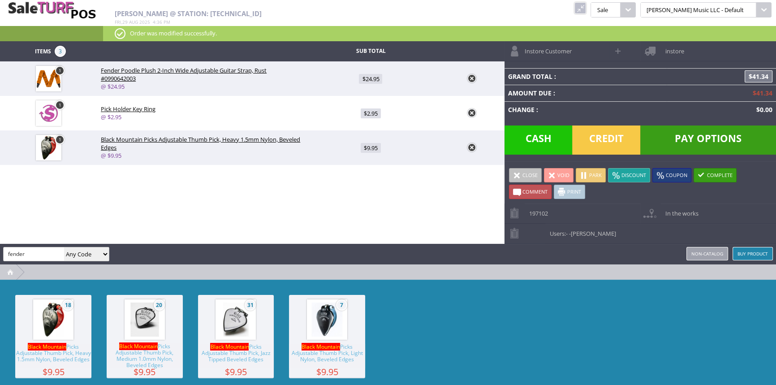
click at [470, 148] on link at bounding box center [471, 147] width 9 height 9
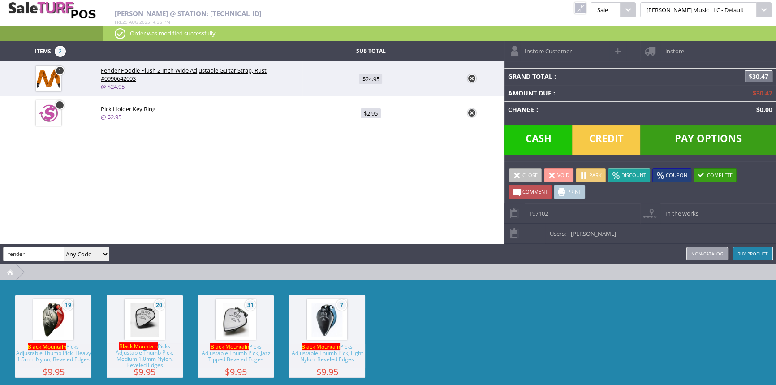
click at [334, 319] on img at bounding box center [327, 319] width 34 height 34
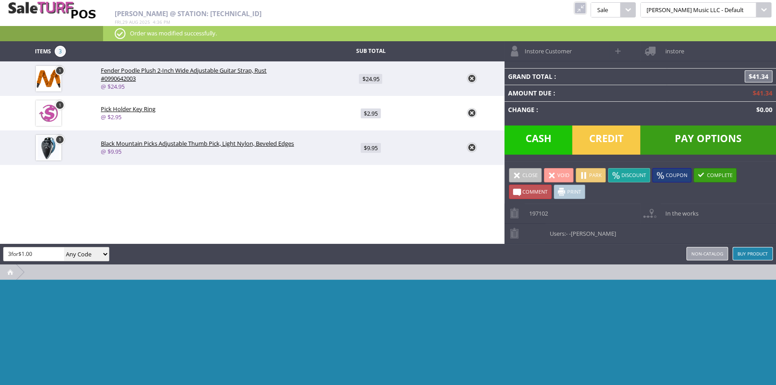
click at [5, 251] on input "3for$1.00" at bounding box center [34, 253] width 60 height 13
type input "fender3for$1.00"
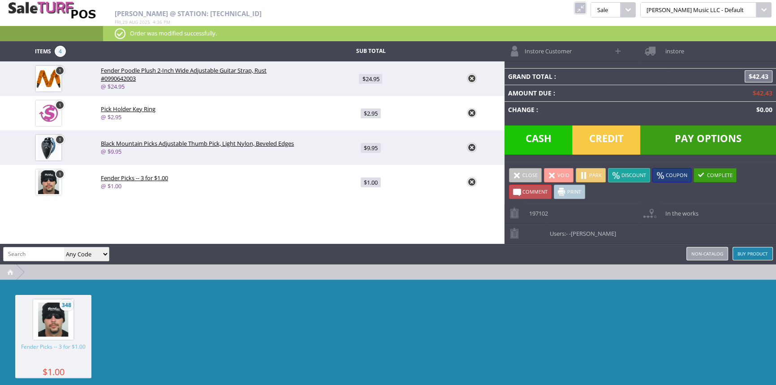
click at [611, 131] on span "Credit" at bounding box center [606, 139] width 68 height 29
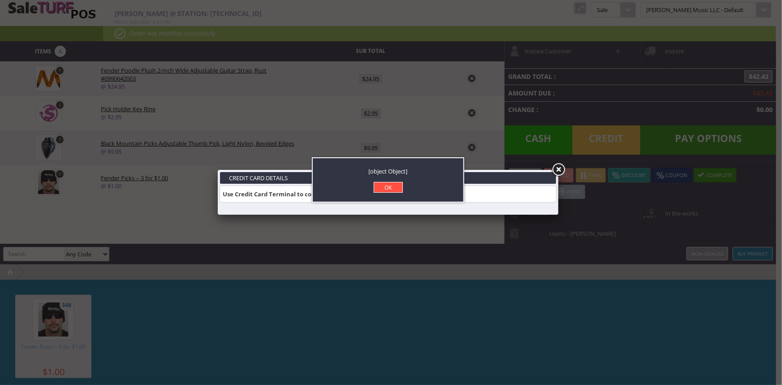
click at [390, 183] on link "OK" at bounding box center [388, 187] width 29 height 11
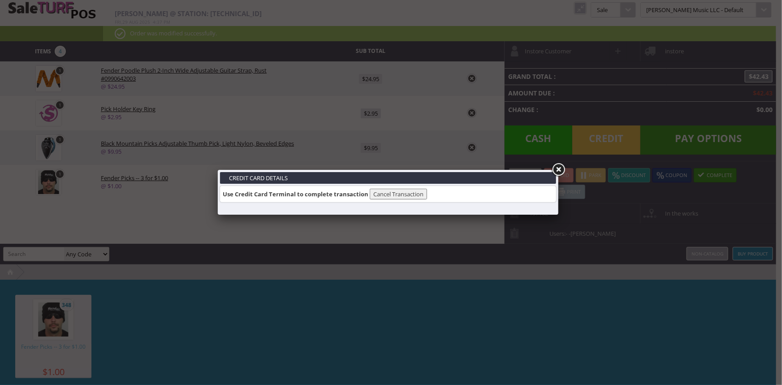
click at [559, 169] on link at bounding box center [558, 170] width 16 height 16
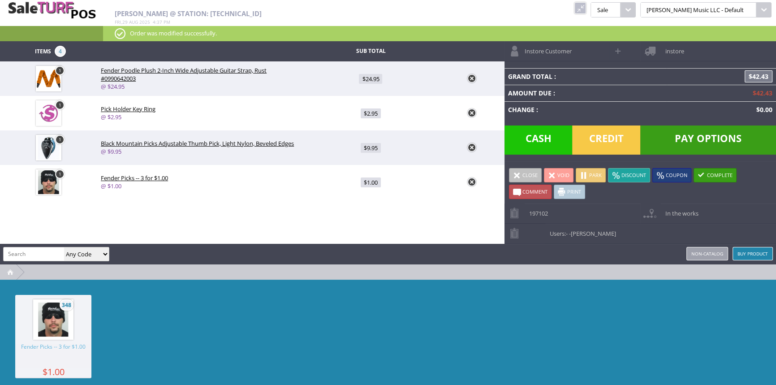
click at [606, 137] on span "Credit" at bounding box center [606, 139] width 68 height 29
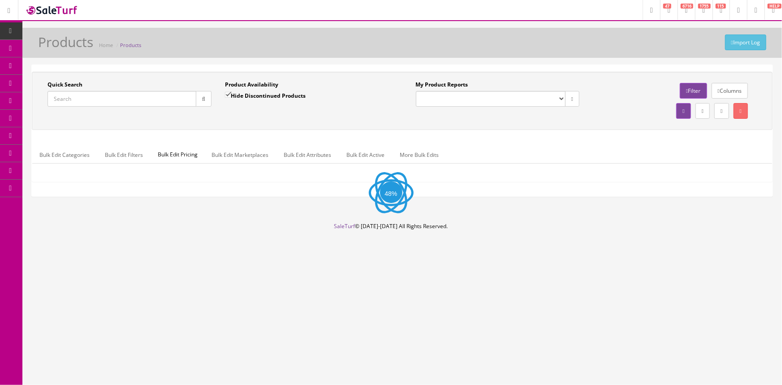
click at [143, 100] on input "Quick Search" at bounding box center [122, 99] width 149 height 16
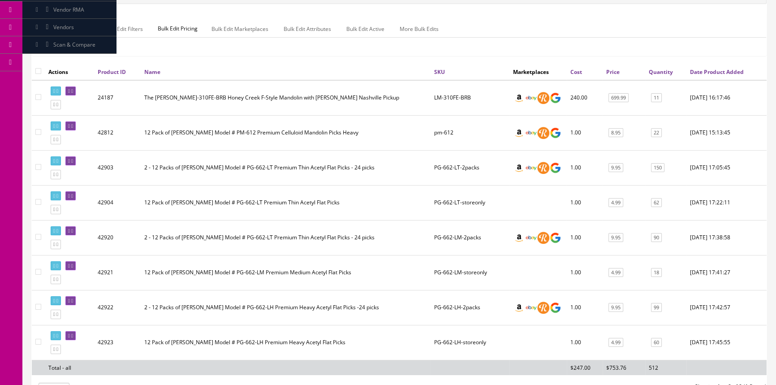
scroll to position [163, 0]
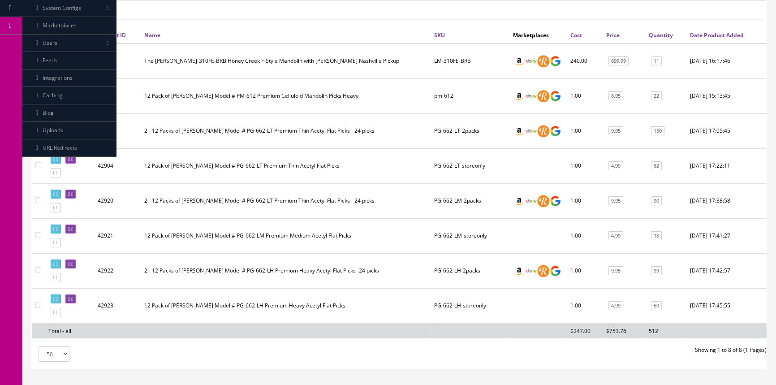
type input "loar picks"
drag, startPoint x: 435, startPoint y: 233, endPoint x: 486, endPoint y: 234, distance: 51.1
click at [486, 234] on td "PG-662-LM-storeonly" at bounding box center [470, 235] width 79 height 35
copy td "PG-662-LM-storeonly"
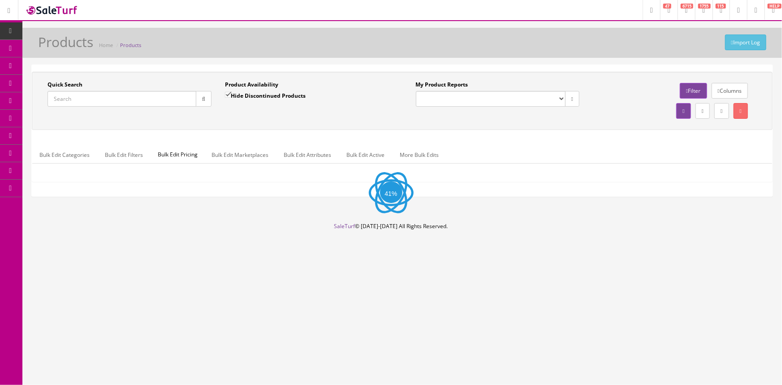
click at [141, 101] on input "Quick Search" at bounding box center [122, 99] width 149 height 16
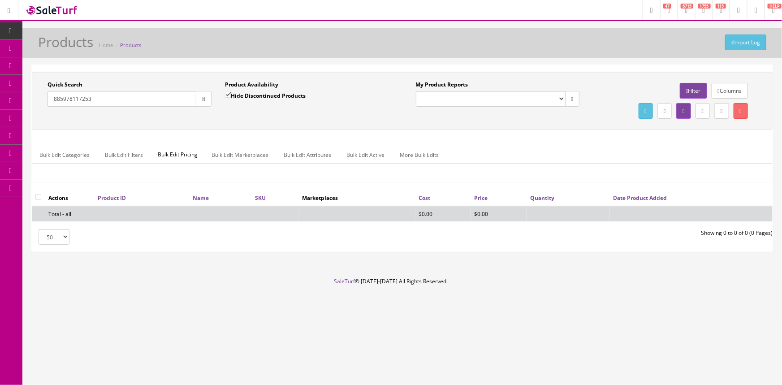
type input "885978117253"
click at [227, 93] on input "Hide Discontinued Products" at bounding box center [228, 95] width 6 height 6
checkbox input "false"
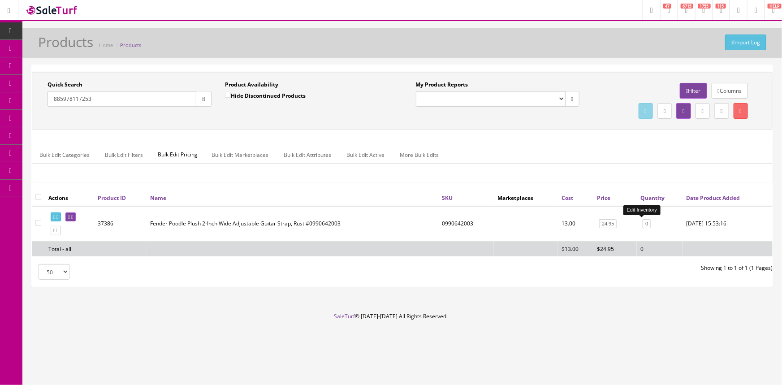
click at [643, 223] on link "0" at bounding box center [647, 223] width 8 height 9
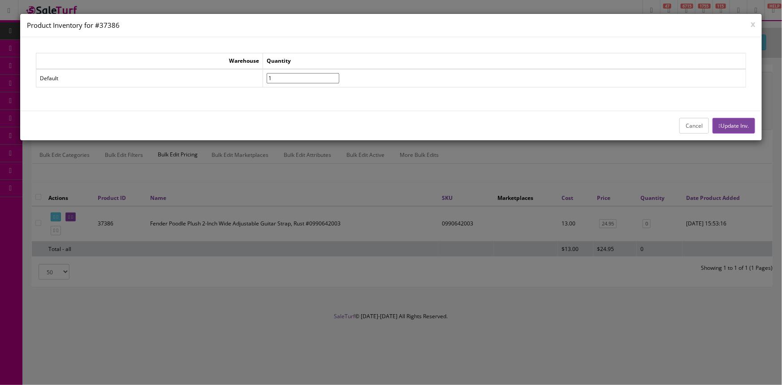
type input"] "1"
click at [339, 75] on input"] "1" at bounding box center [303, 78] width 73 height 10
click at [742, 121] on button "Update Inv." at bounding box center [734, 126] width 43 height 16
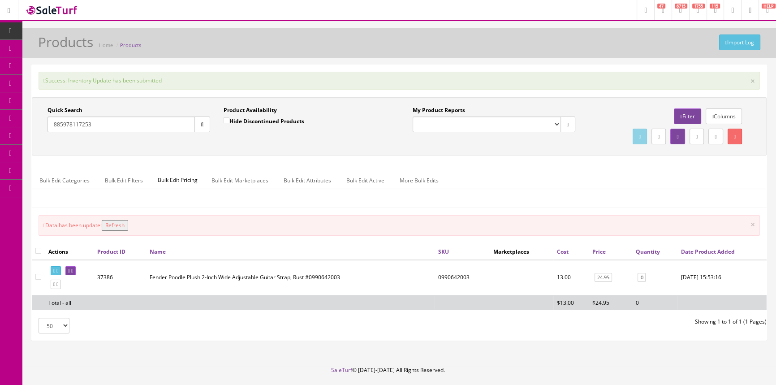
click at [116, 227] on button "Refresh" at bounding box center [115, 225] width 26 height 11
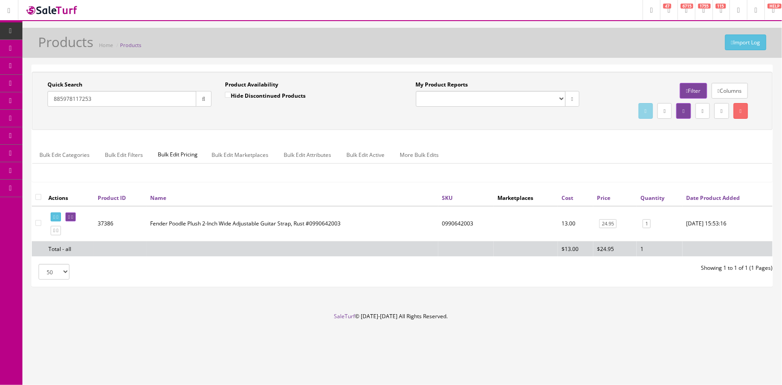
drag, startPoint x: 130, startPoint y: 101, endPoint x: 23, endPoint y: 120, distance: 108.4
click at [23, 120] on div "Quick Search 885978117253 Date From Product Availability Hide Discontinued Prod…" at bounding box center [402, 180] width 760 height 230
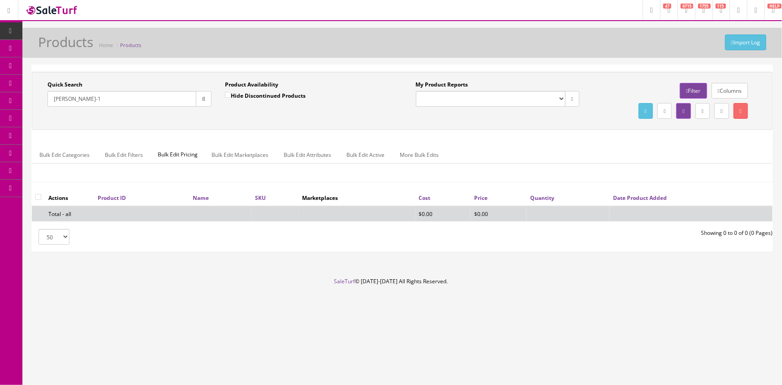
drag, startPoint x: 102, startPoint y: 101, endPoint x: 38, endPoint y: 117, distance: 66.3
click at [38, 117] on div "Quick Search [PERSON_NAME]-1 Date From Product Availability Hide Discontinued P…" at bounding box center [402, 101] width 736 height 40
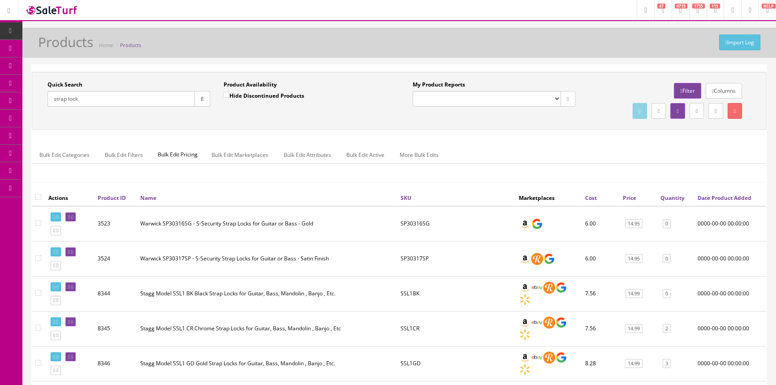
click at [679, 197] on link "Quantity" at bounding box center [673, 198] width 24 height 8
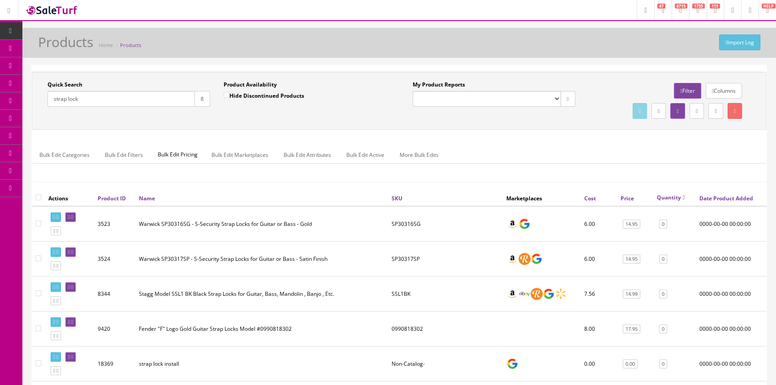
click at [679, 197] on link "Quantity" at bounding box center [671, 198] width 28 height 8
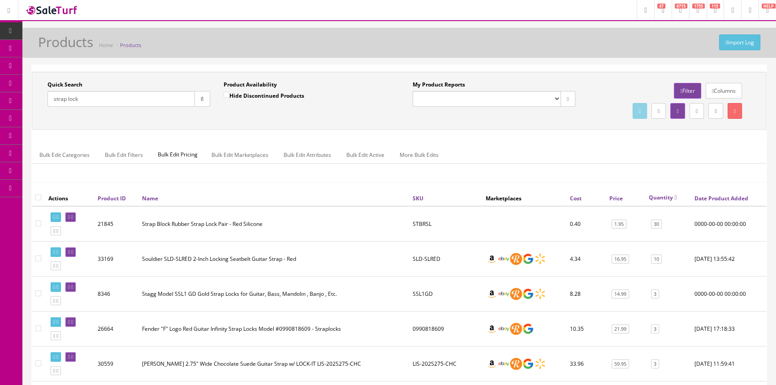
drag, startPoint x: 86, startPoint y: 94, endPoint x: 22, endPoint y: 116, distance: 68.6
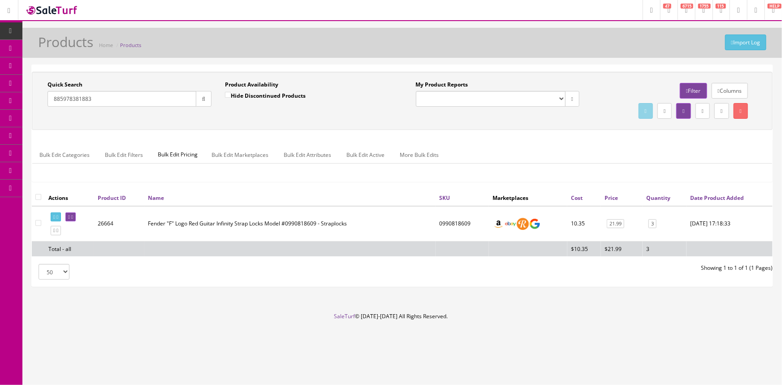
drag, startPoint x: 102, startPoint y: 92, endPoint x: 30, endPoint y: 114, distance: 75.4
click at [30, 114] on div "Quick Search 885978381883 Date From Product Availability Hide Discontinued Prod…" at bounding box center [402, 180] width 760 height 230
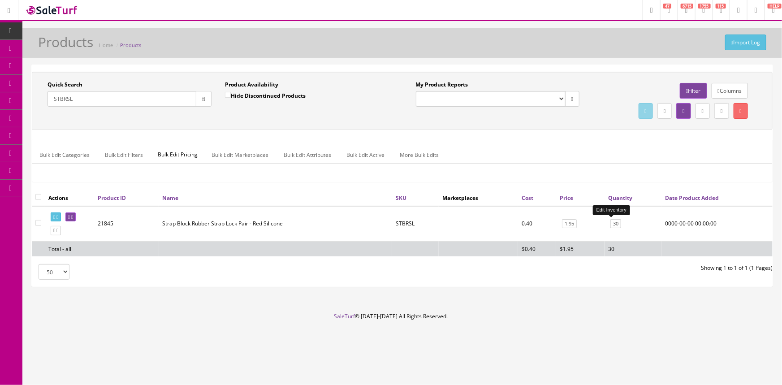
type input "STBRSL"
click at [614, 224] on link "30" at bounding box center [615, 223] width 11 height 9
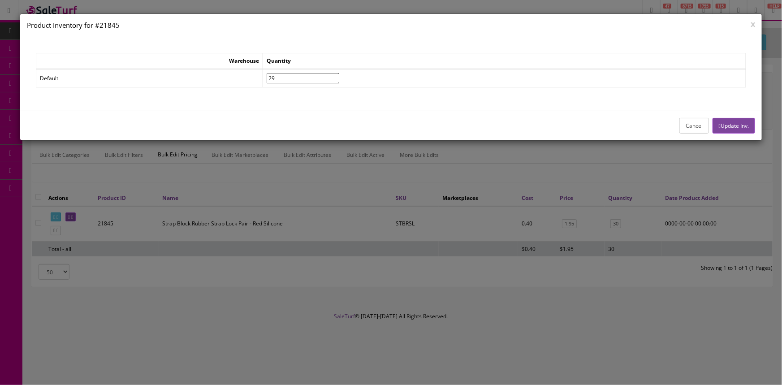
click at [339, 80] on input"] "29" at bounding box center [303, 78] width 73 height 10
type input"] "28"
click at [339, 80] on input"] "28" at bounding box center [303, 78] width 73 height 10
click at [741, 122] on button "Update Inv." at bounding box center [734, 126] width 43 height 16
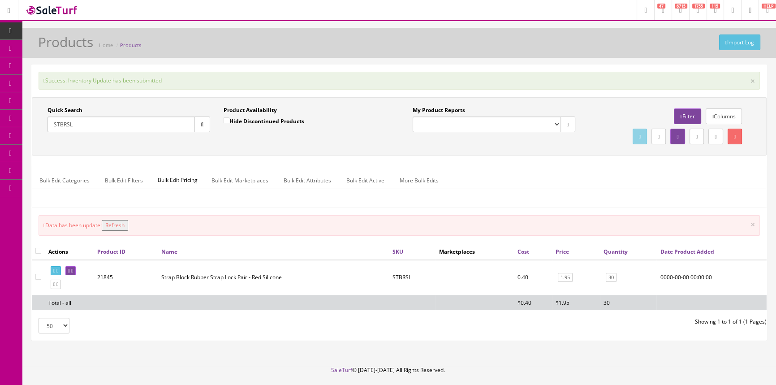
click at [116, 223] on button "Refresh" at bounding box center [115, 225] width 26 height 11
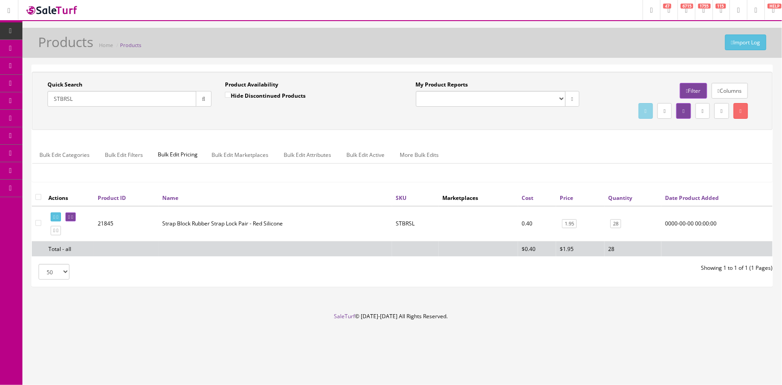
drag, startPoint x: 91, startPoint y: 99, endPoint x: 49, endPoint y: 103, distance: 42.3
click at [49, 103] on input "STBRSL" at bounding box center [122, 99] width 149 height 16
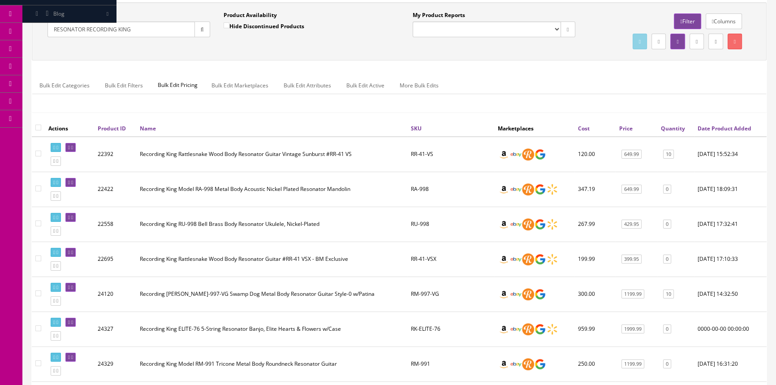
scroll to position [40, 0]
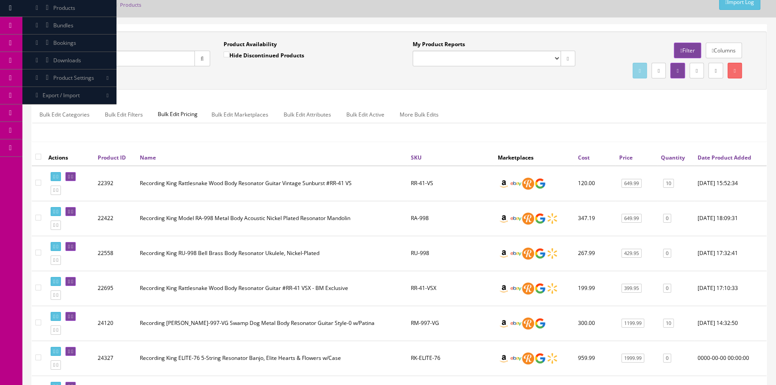
type input "R"
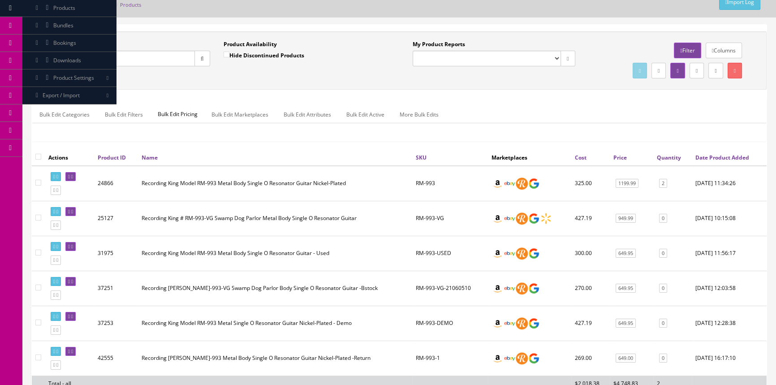
type input "RM-993"
click at [670, 158] on link "Quantity" at bounding box center [669, 158] width 24 height 8
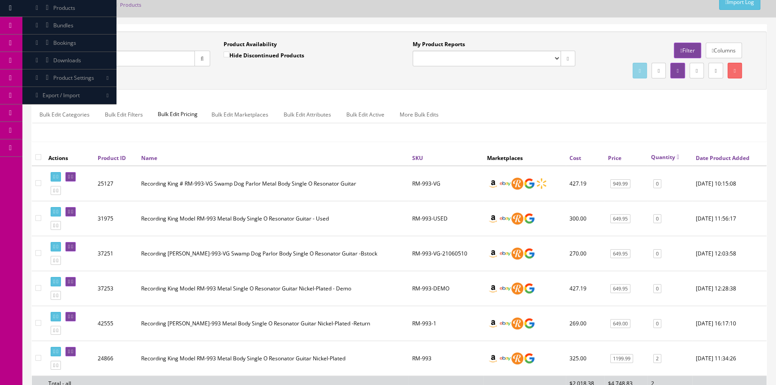
click at [670, 156] on link "Quantity" at bounding box center [665, 157] width 28 height 8
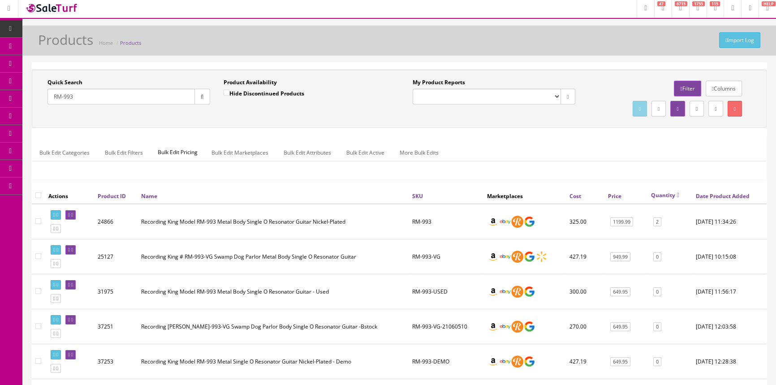
scroll to position [0, 0]
